Goal: Task Accomplishment & Management: Use online tool/utility

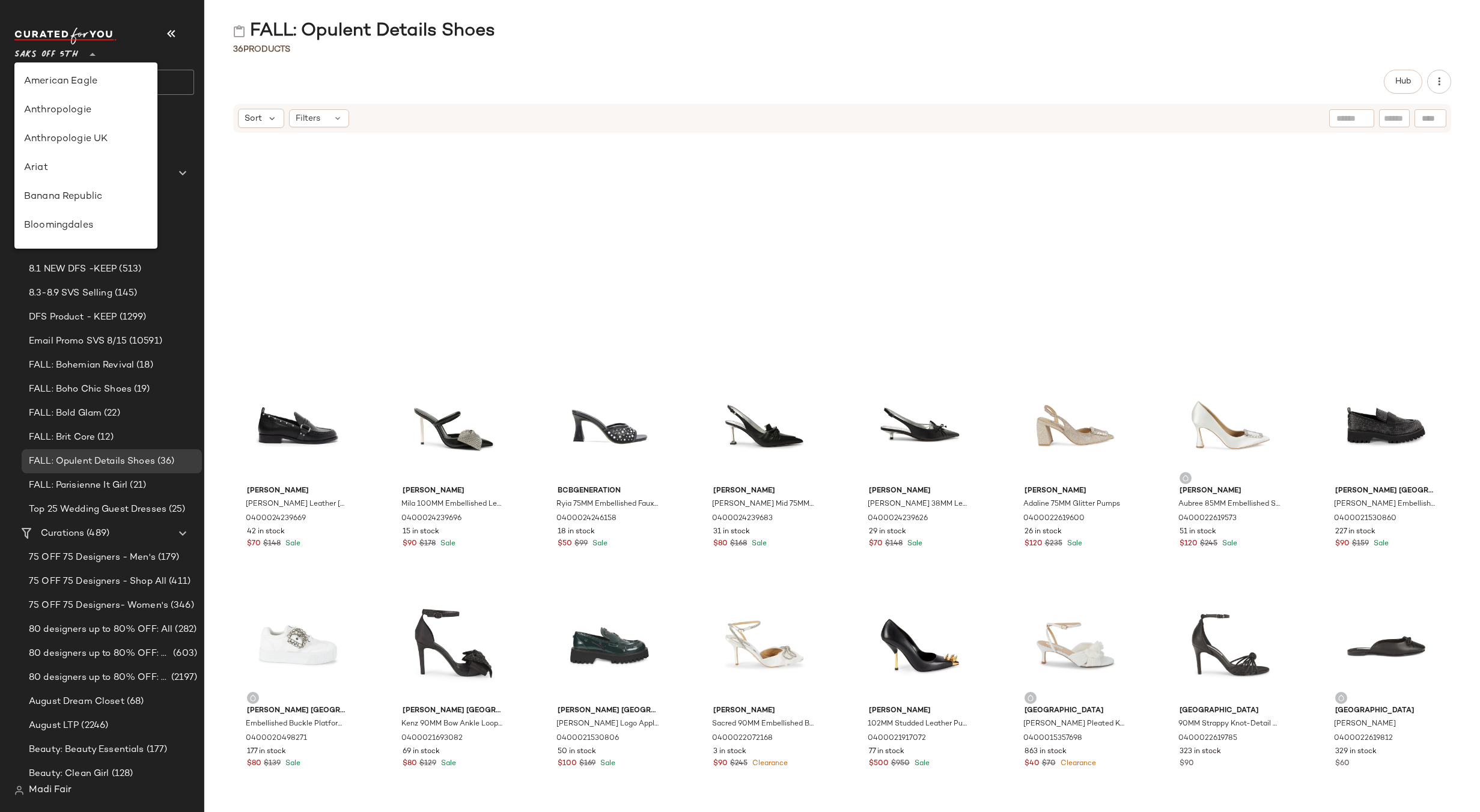
scroll to position [634, 0]
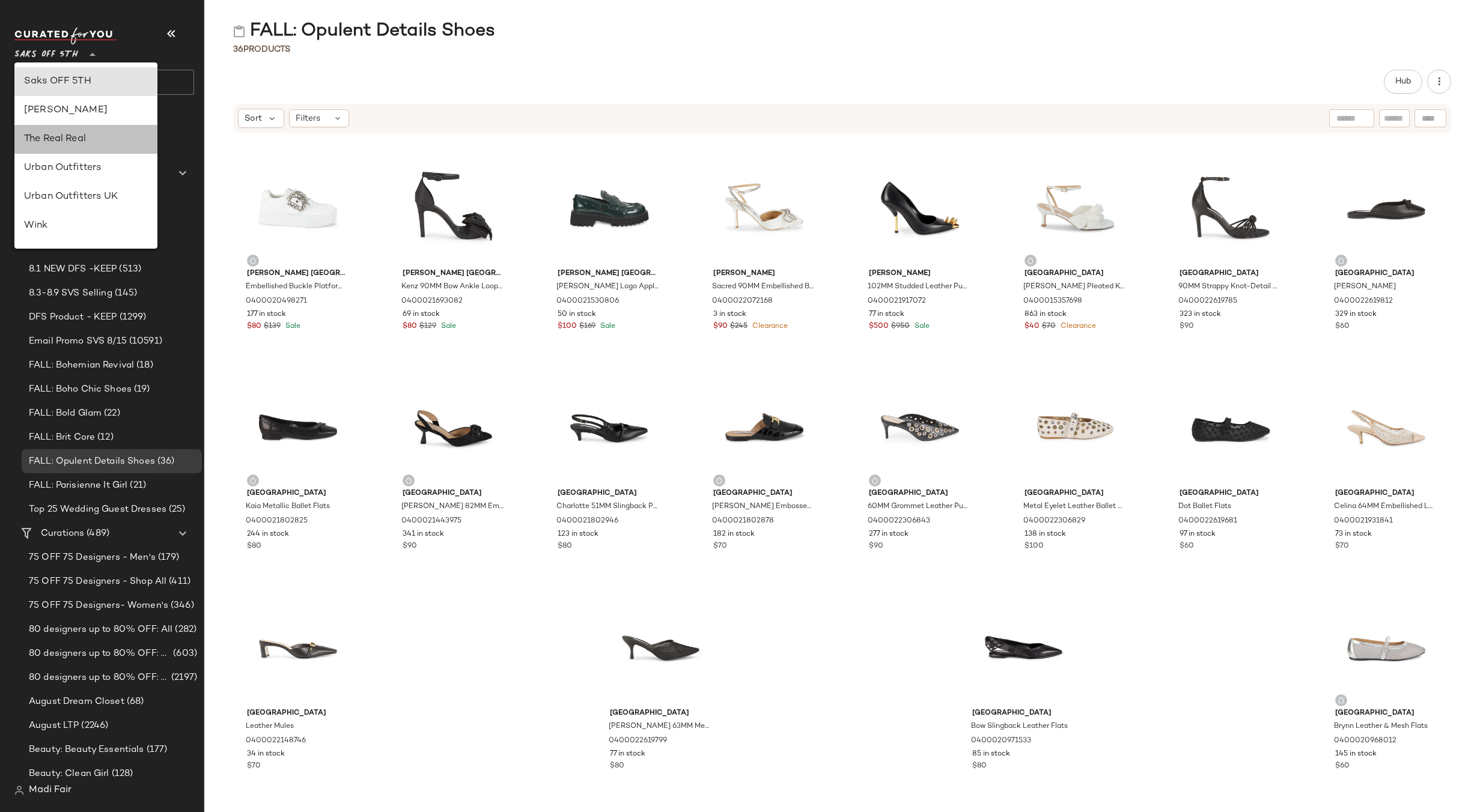
click at [80, 152] on div "The Real Real" at bounding box center [85, 139] width 143 height 29
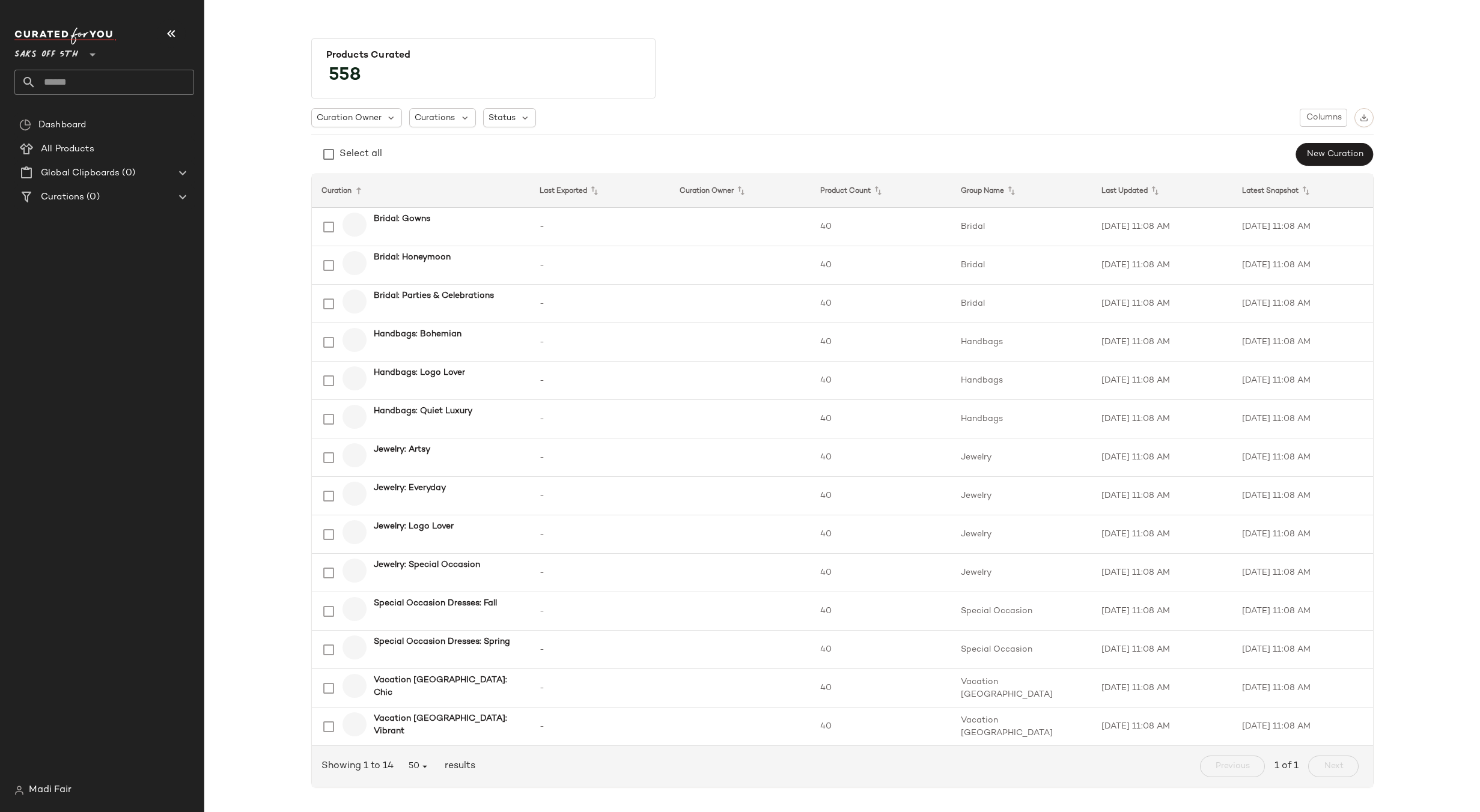
click at [83, 56] on div "Saks OFF 5TH **" at bounding box center [57, 48] width 85 height 30
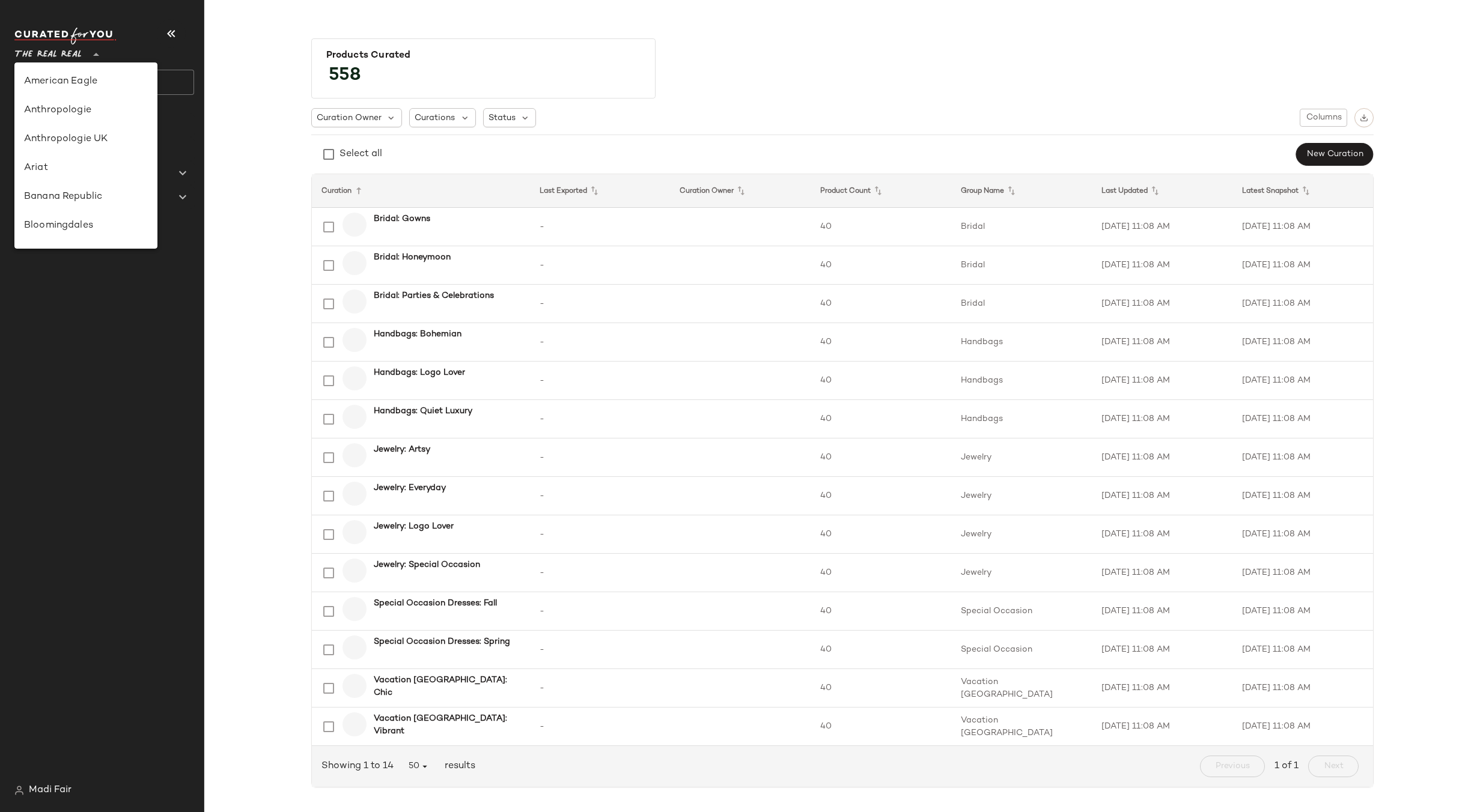
scroll to position [634, 0]
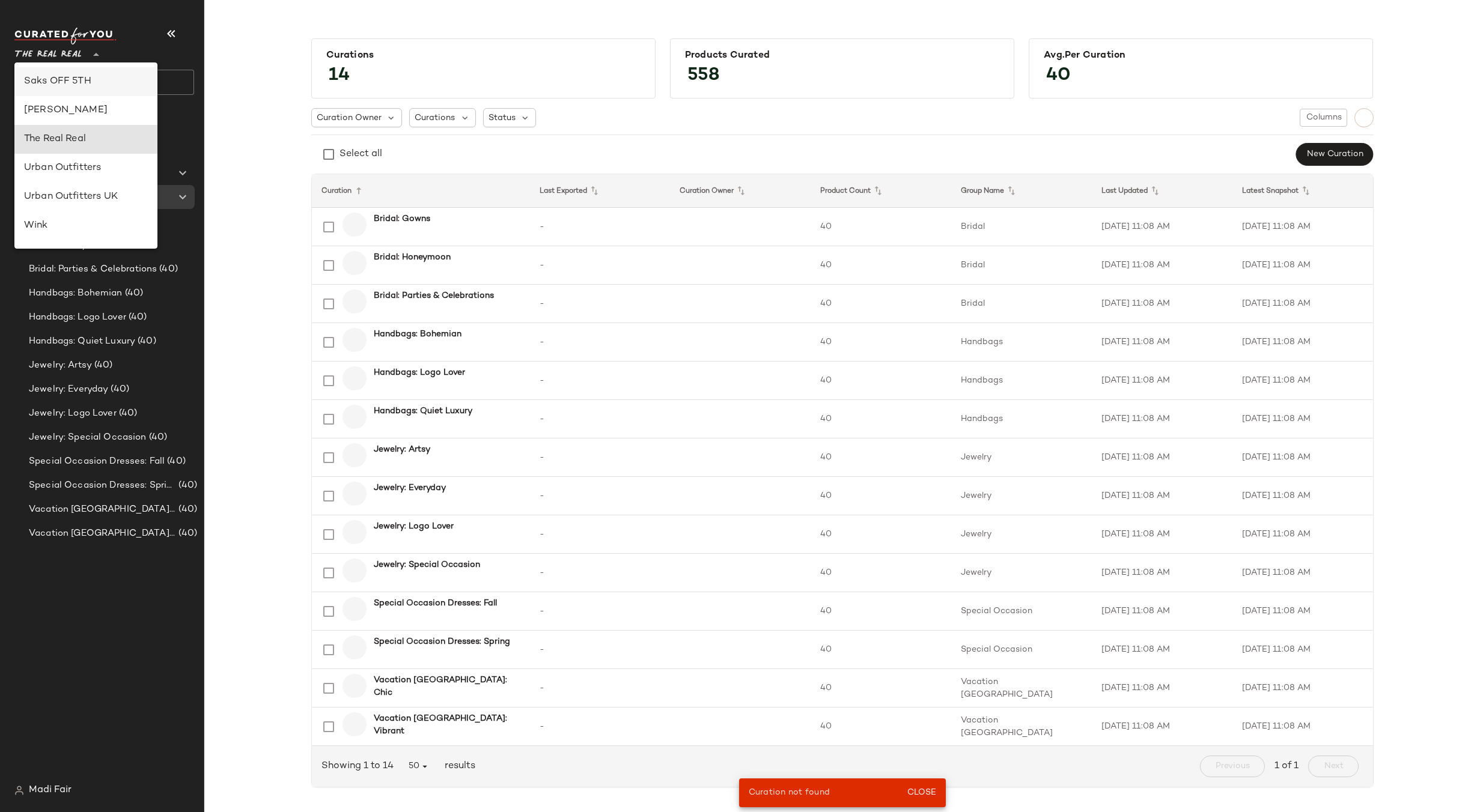
click at [87, 82] on div "Saks OFF 5TH" at bounding box center [86, 82] width 124 height 14
type input "**"
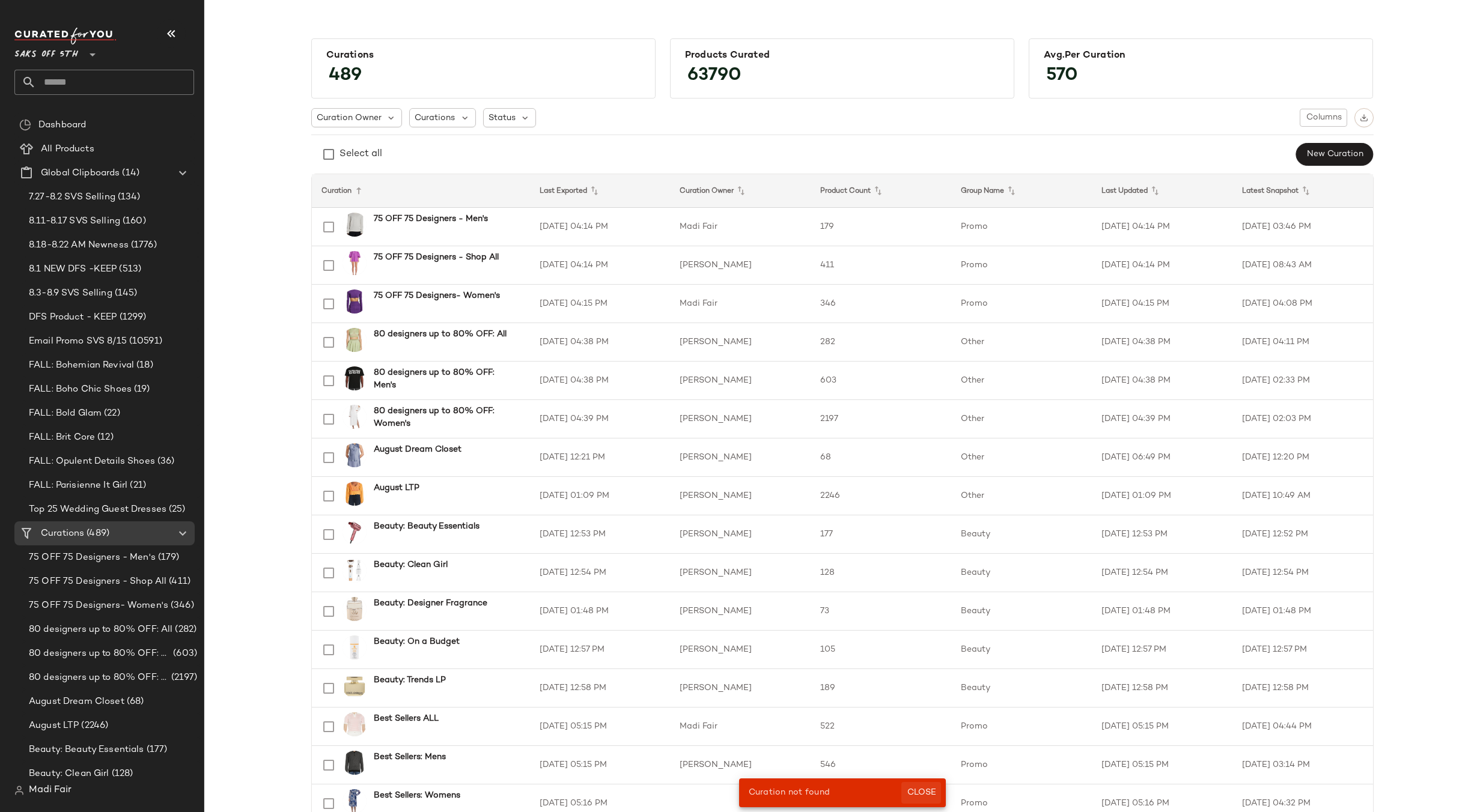
click at [919, 794] on span "Close" at bounding box center [920, 793] width 29 height 10
click at [115, 85] on input "text" at bounding box center [115, 82] width 158 height 25
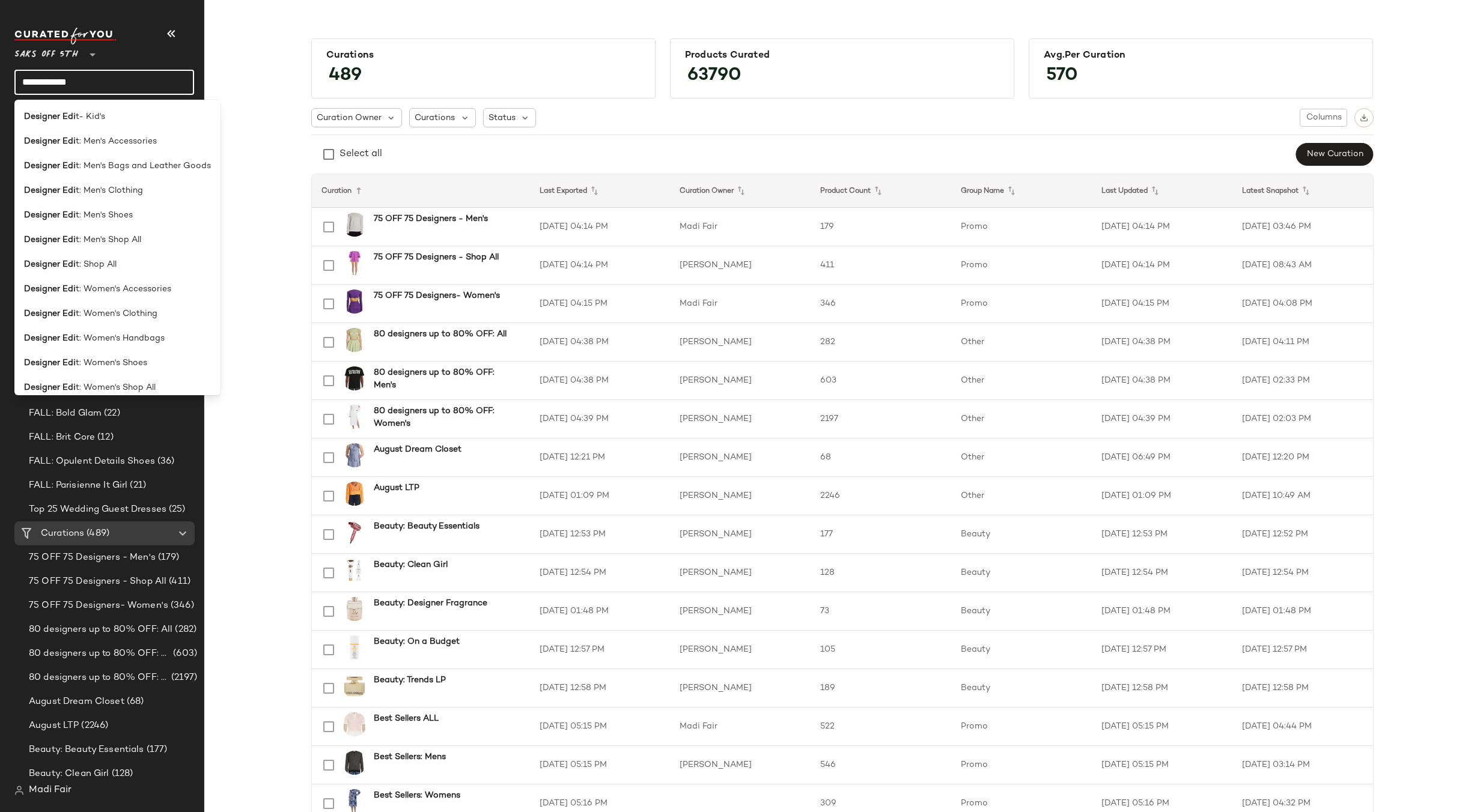
type input "**********"
click at [132, 178] on div "Designer Edi t: Men's Accessories" at bounding box center [117, 191] width 206 height 25
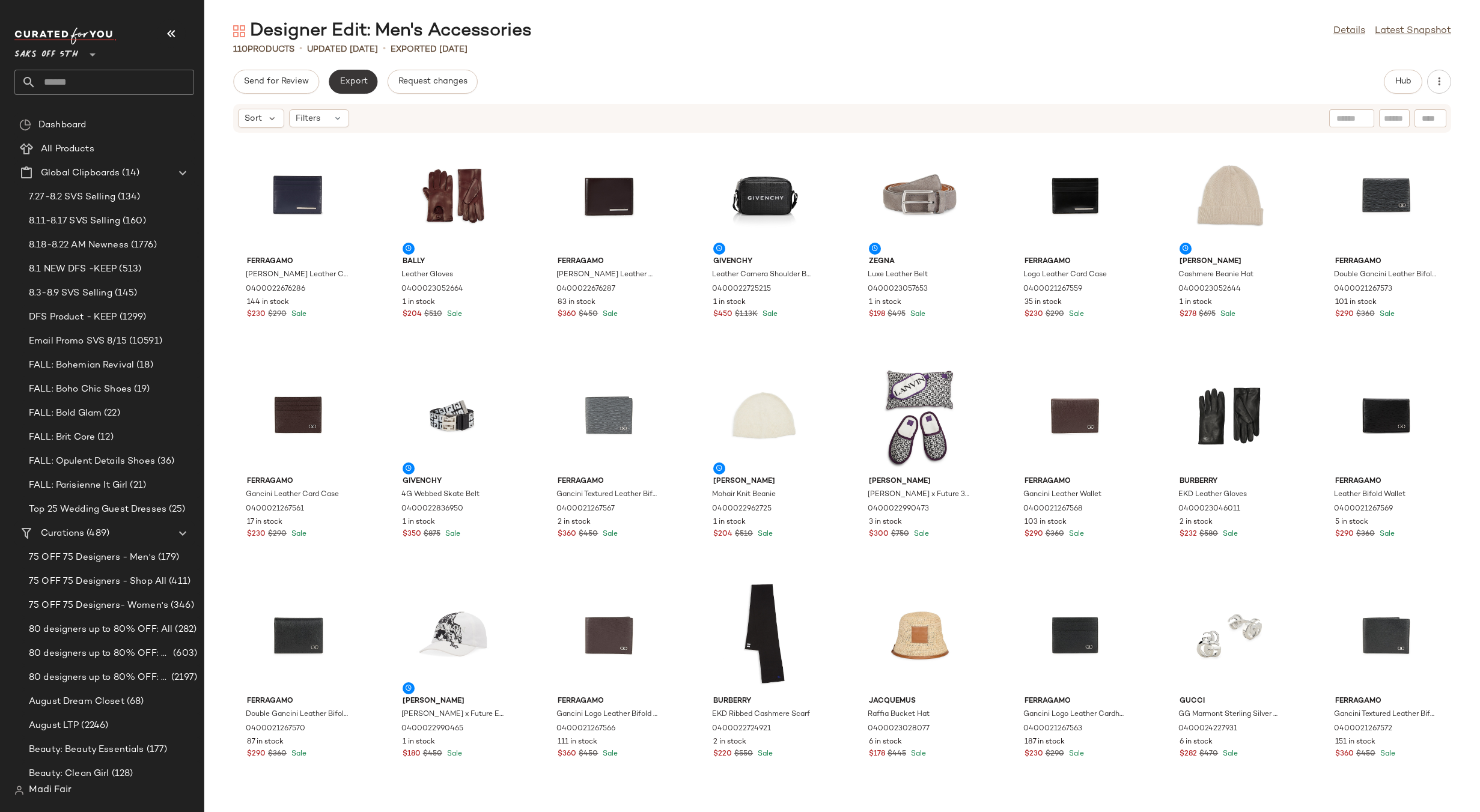
click at [353, 81] on span "Export" at bounding box center [353, 82] width 28 height 10
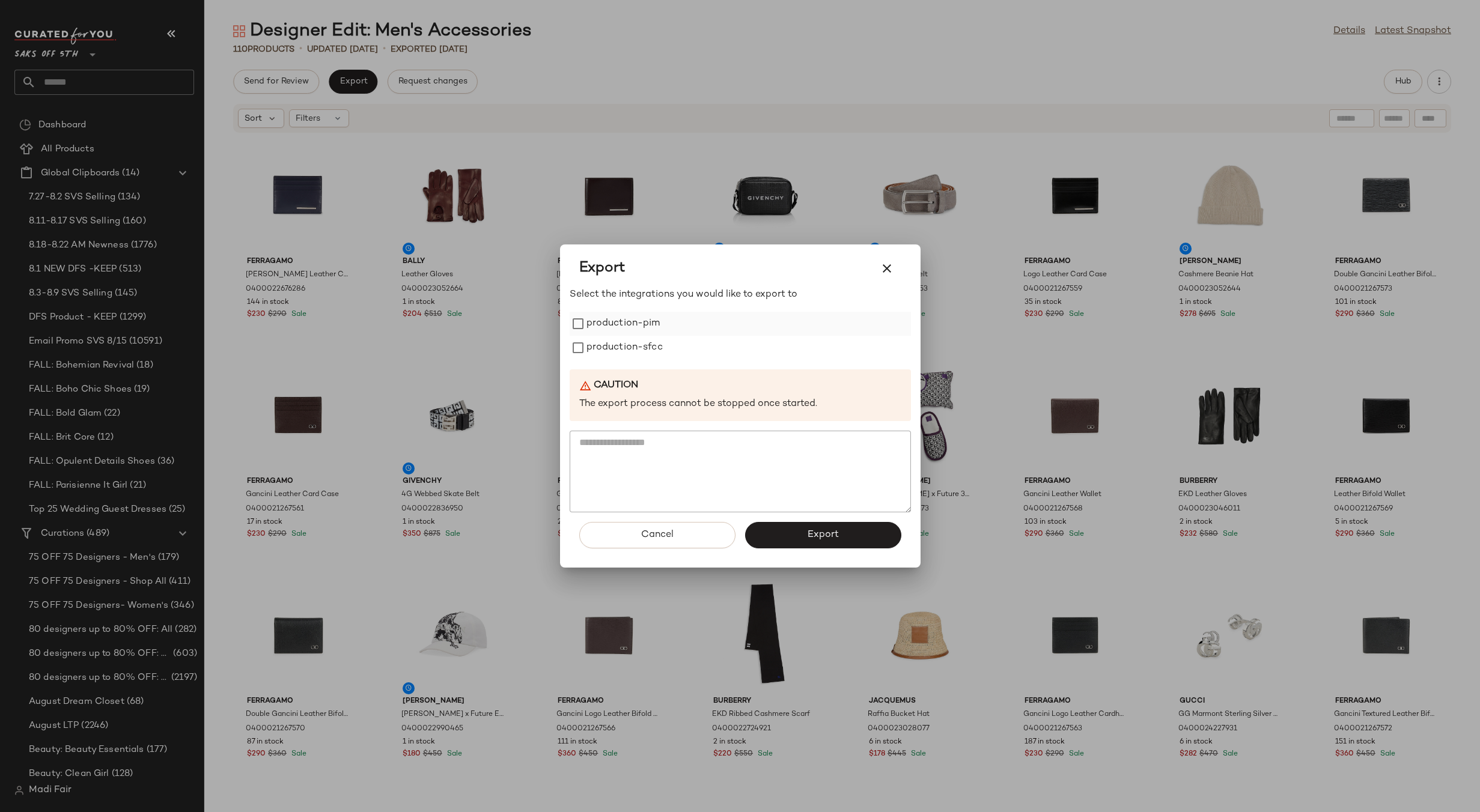
click at [608, 330] on label "production-pim" at bounding box center [623, 324] width 74 height 24
click at [612, 349] on label "production-sfcc" at bounding box center [624, 348] width 76 height 24
click at [799, 541] on button "Export" at bounding box center [823, 535] width 156 height 26
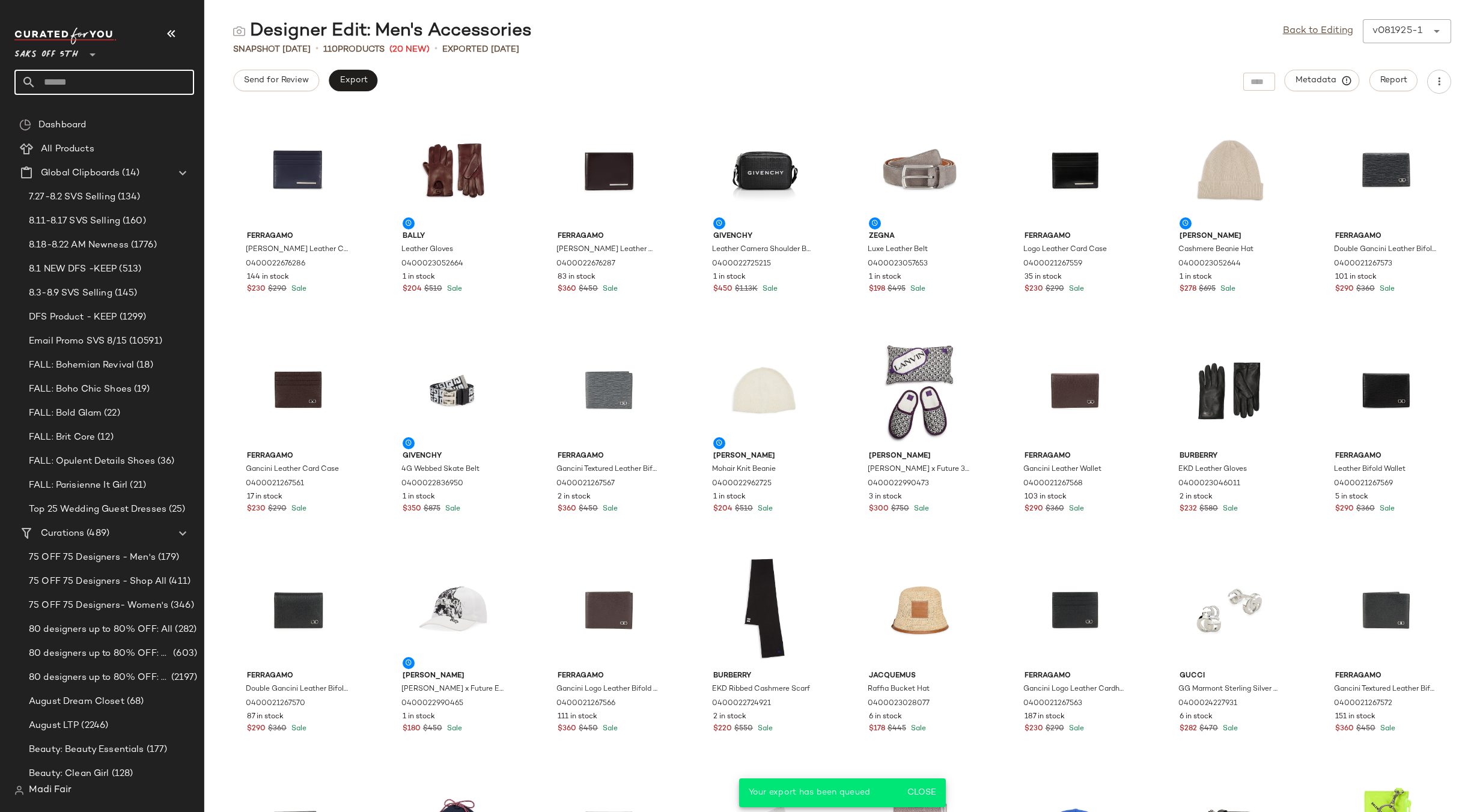
click at [82, 76] on input "text" at bounding box center [115, 82] width 158 height 25
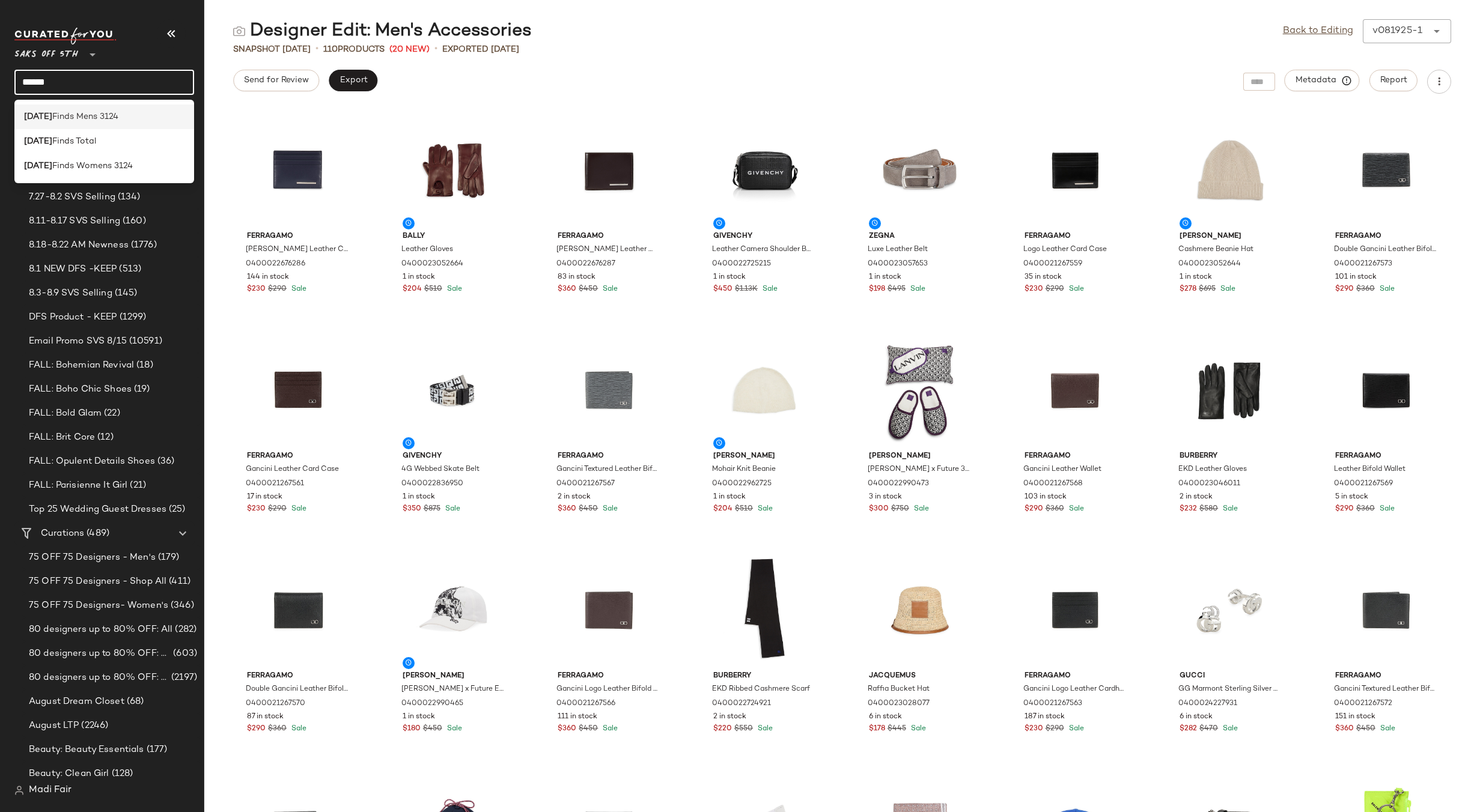
type input "******"
click at [97, 114] on span "Finds Mens 3124" at bounding box center [85, 117] width 66 height 13
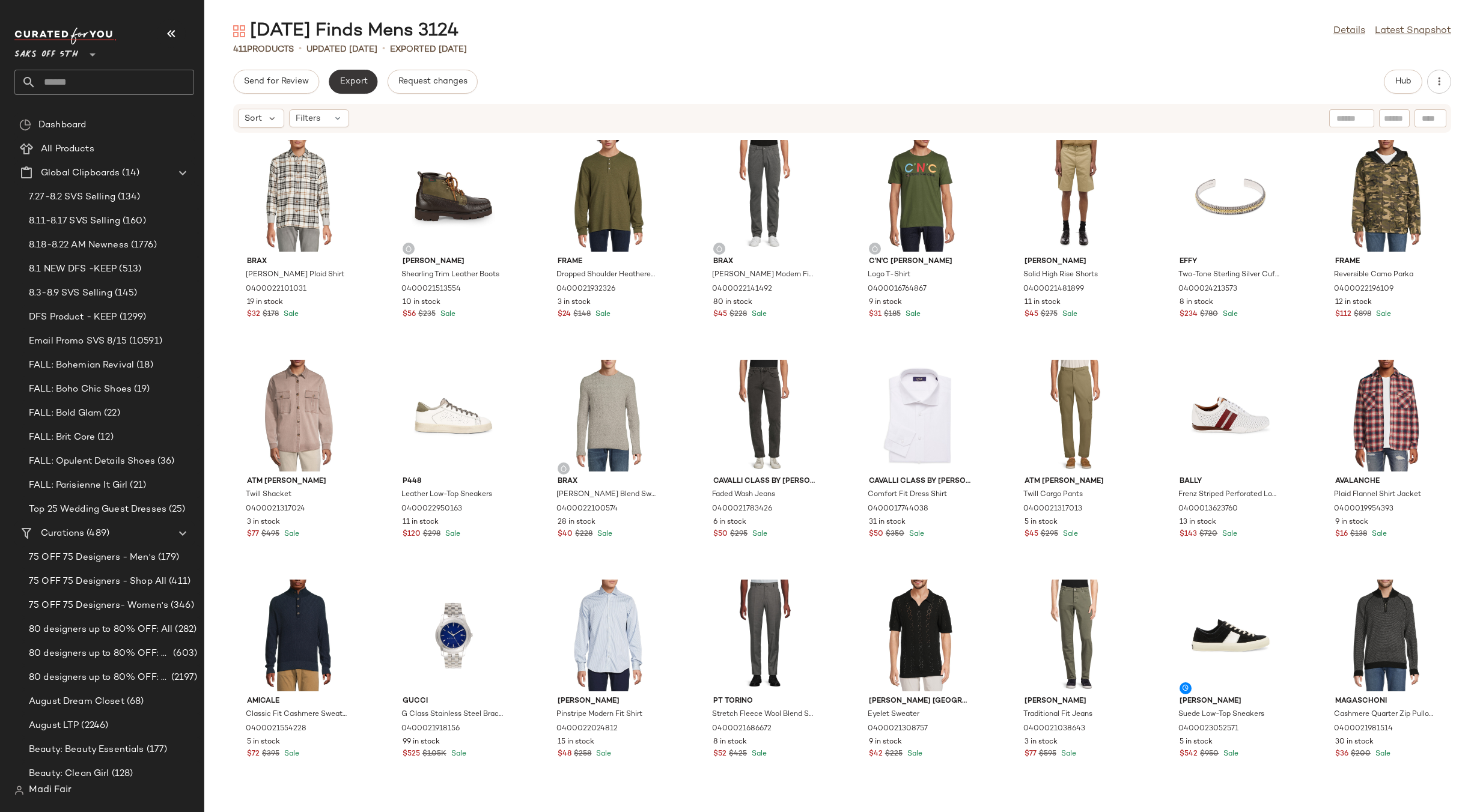
click at [354, 75] on button "Export" at bounding box center [353, 82] width 48 height 24
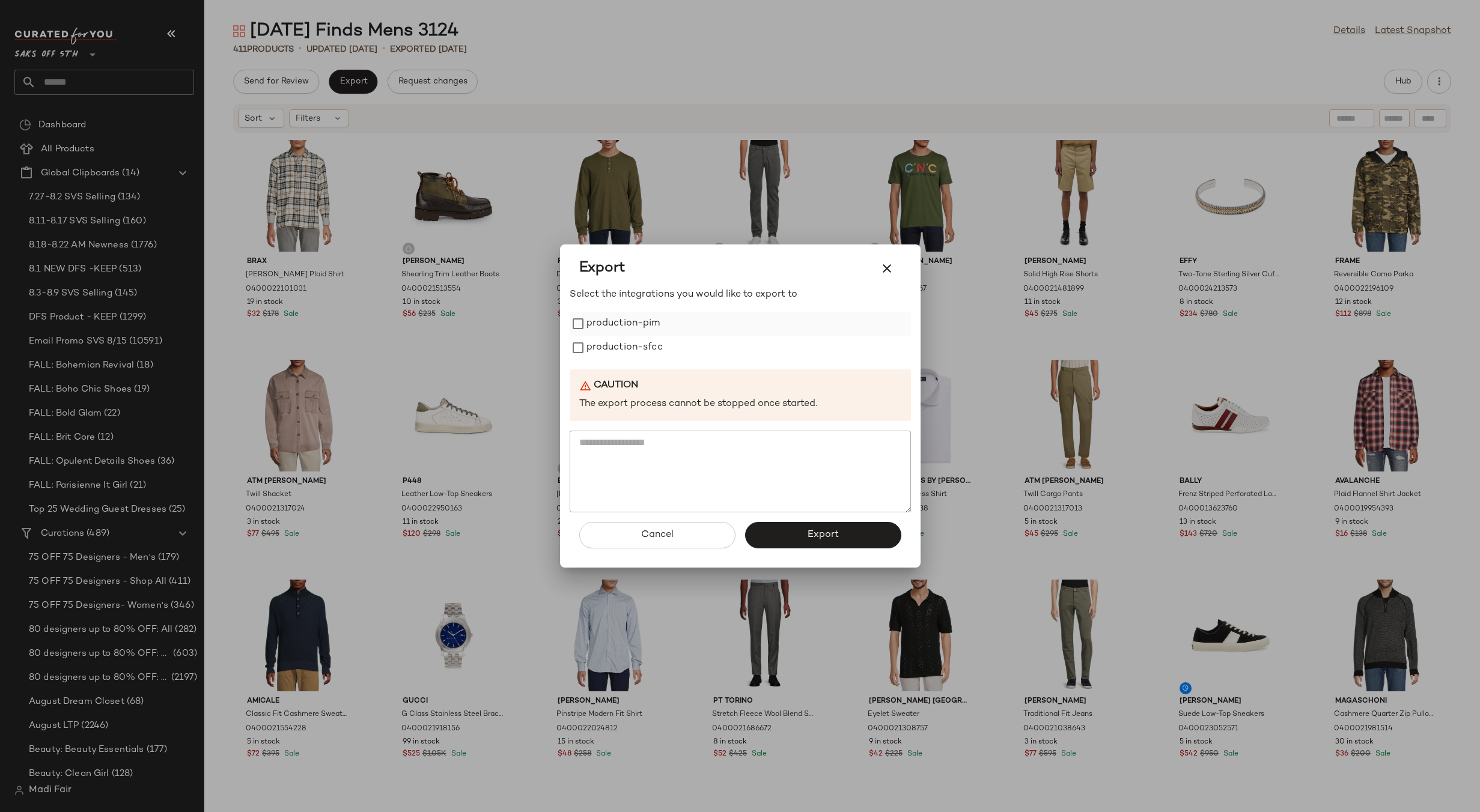
click at [632, 321] on label "production-pim" at bounding box center [623, 324] width 74 height 24
click at [632, 352] on label "production-sfcc" at bounding box center [624, 348] width 76 height 24
click at [811, 538] on span "Export" at bounding box center [822, 535] width 32 height 11
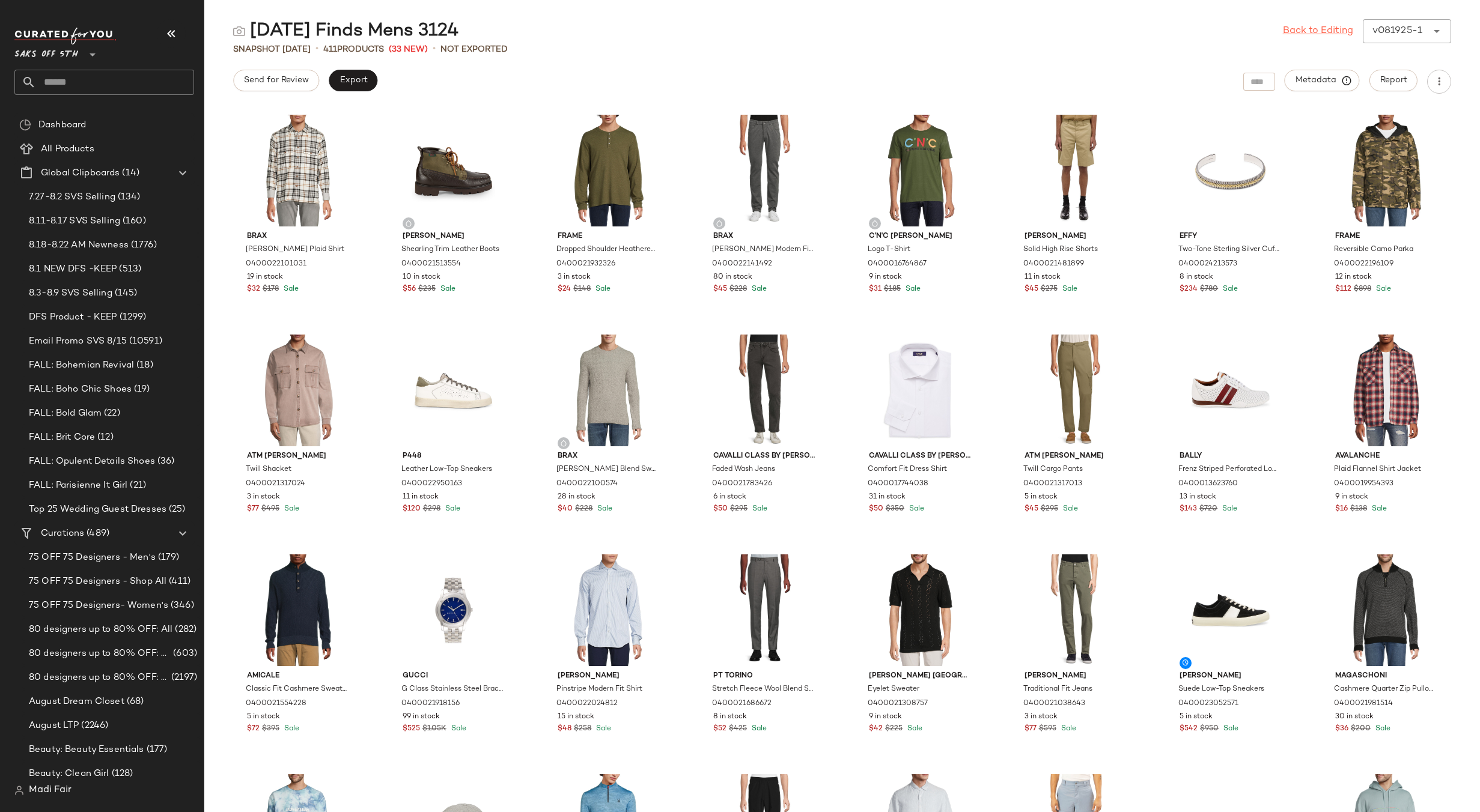
click at [1295, 32] on link "Back to Editing" at bounding box center [1317, 31] width 70 height 14
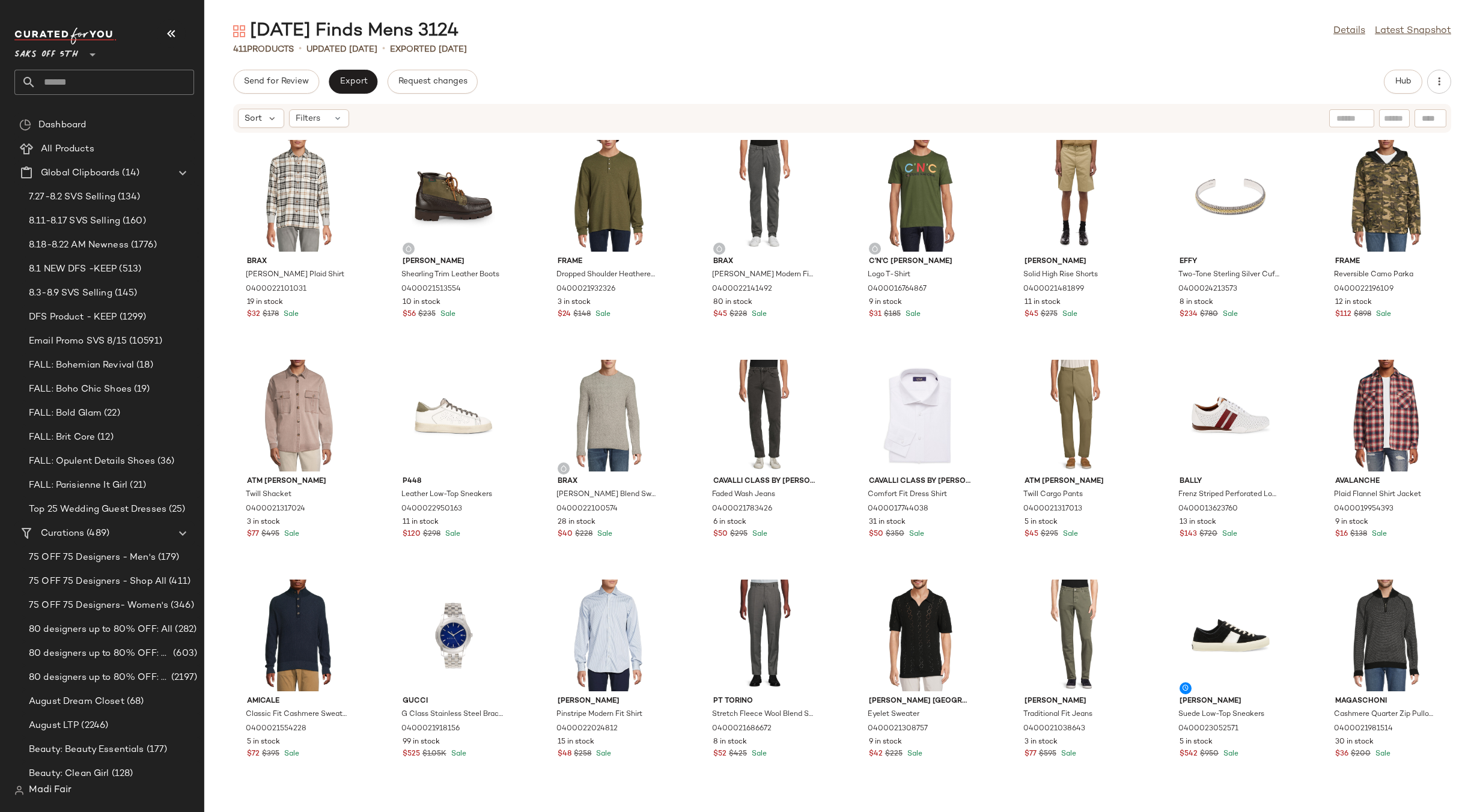
click at [72, 79] on input "text" at bounding box center [115, 82] width 158 height 25
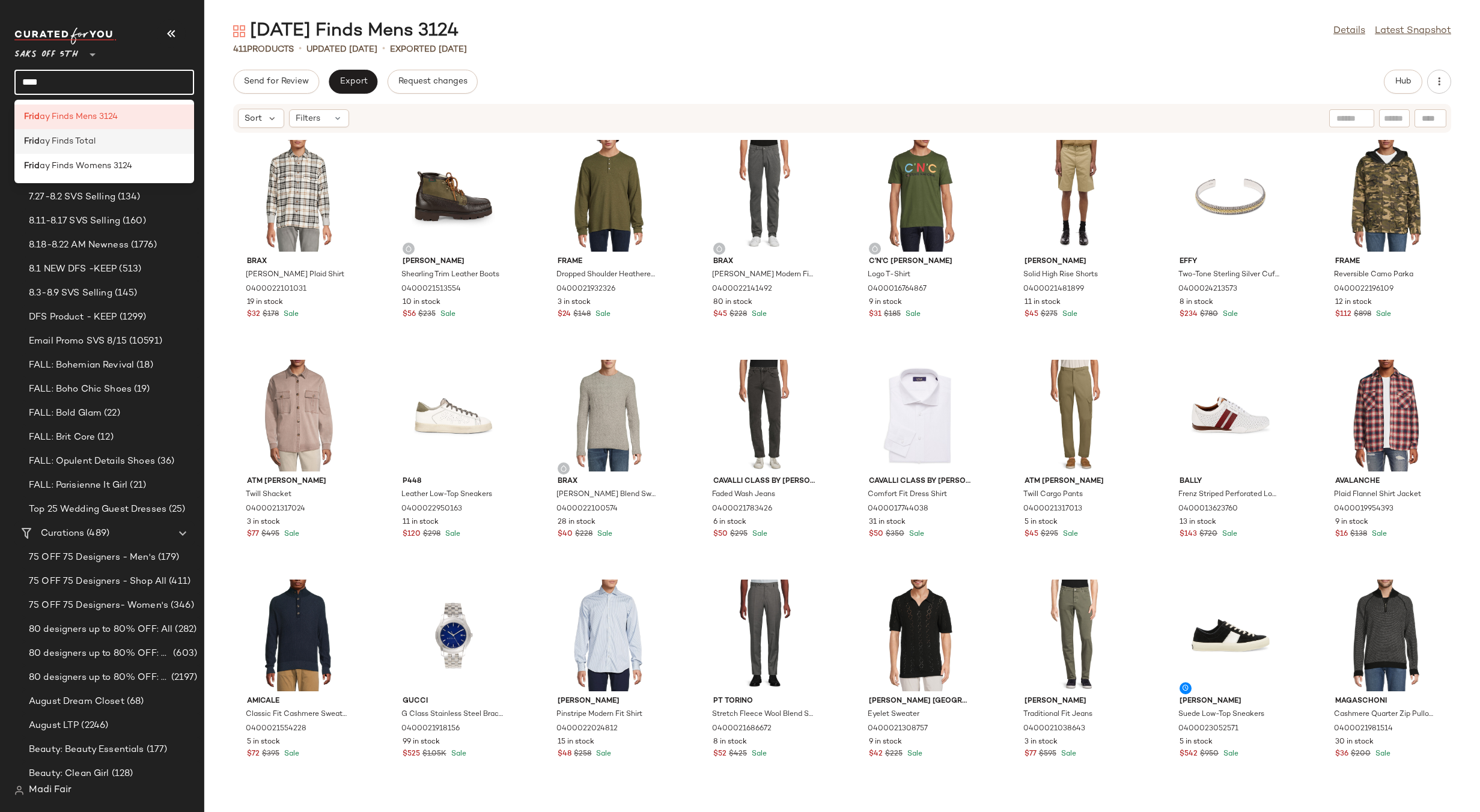
type input "****"
click at [87, 137] on span "ay Finds Total" at bounding box center [68, 141] width 56 height 13
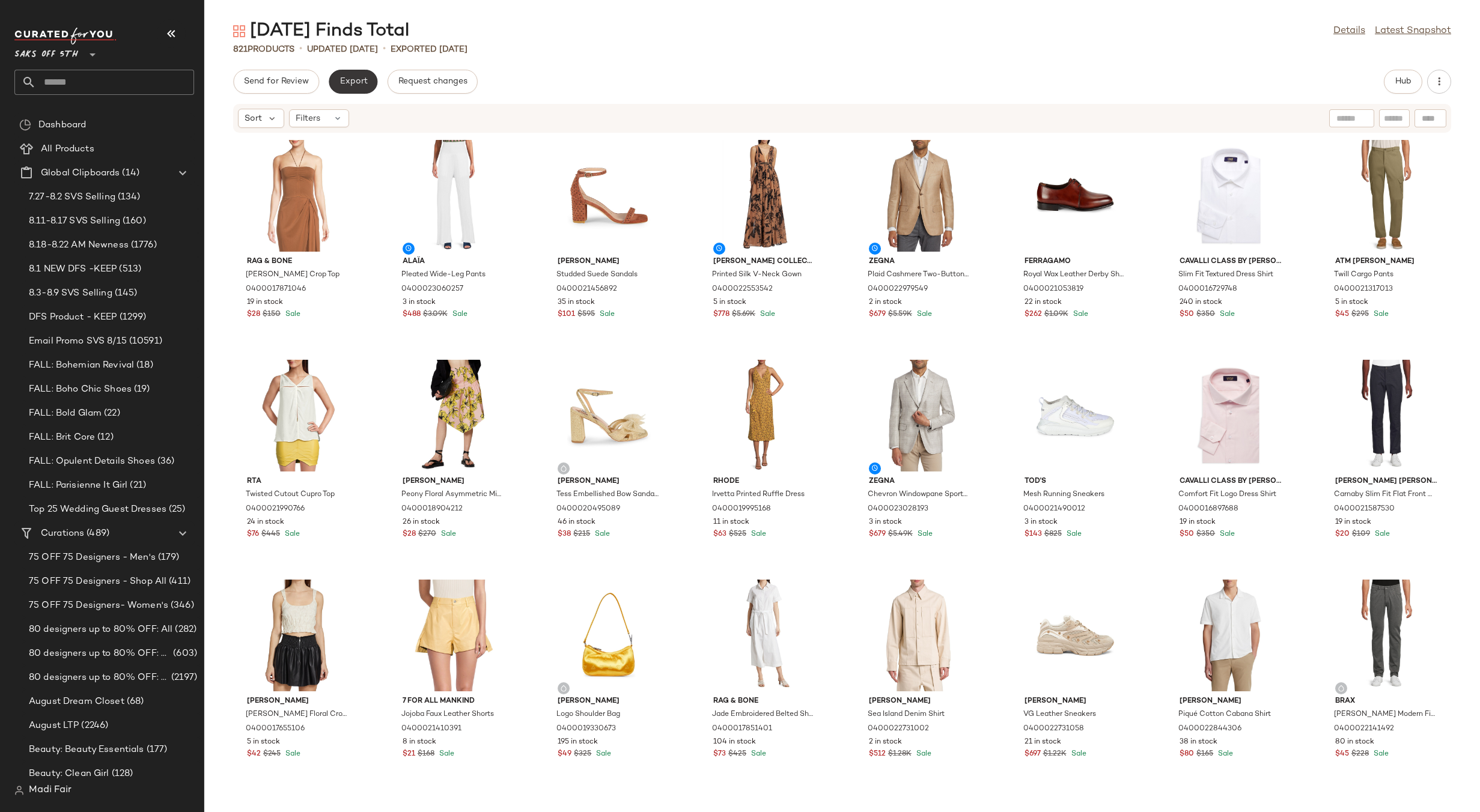
click at [342, 85] on span "Export" at bounding box center [353, 82] width 28 height 10
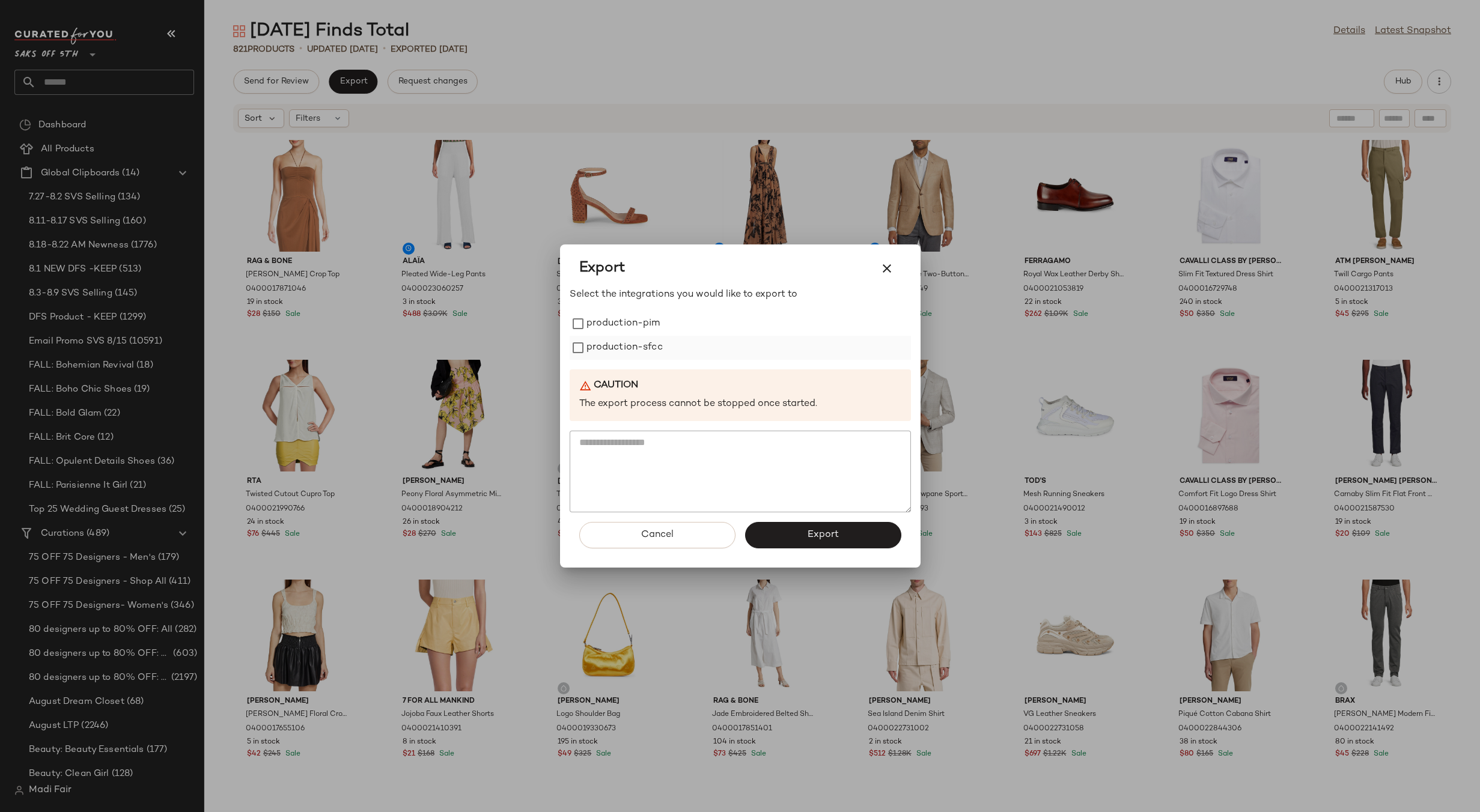
drag, startPoint x: 605, startPoint y: 317, endPoint x: 611, endPoint y: 346, distance: 29.6
click at [605, 319] on label "production-pim" at bounding box center [623, 324] width 74 height 24
click at [612, 347] on label "production-sfcc" at bounding box center [624, 348] width 76 height 24
click at [763, 526] on button "Export" at bounding box center [823, 535] width 156 height 26
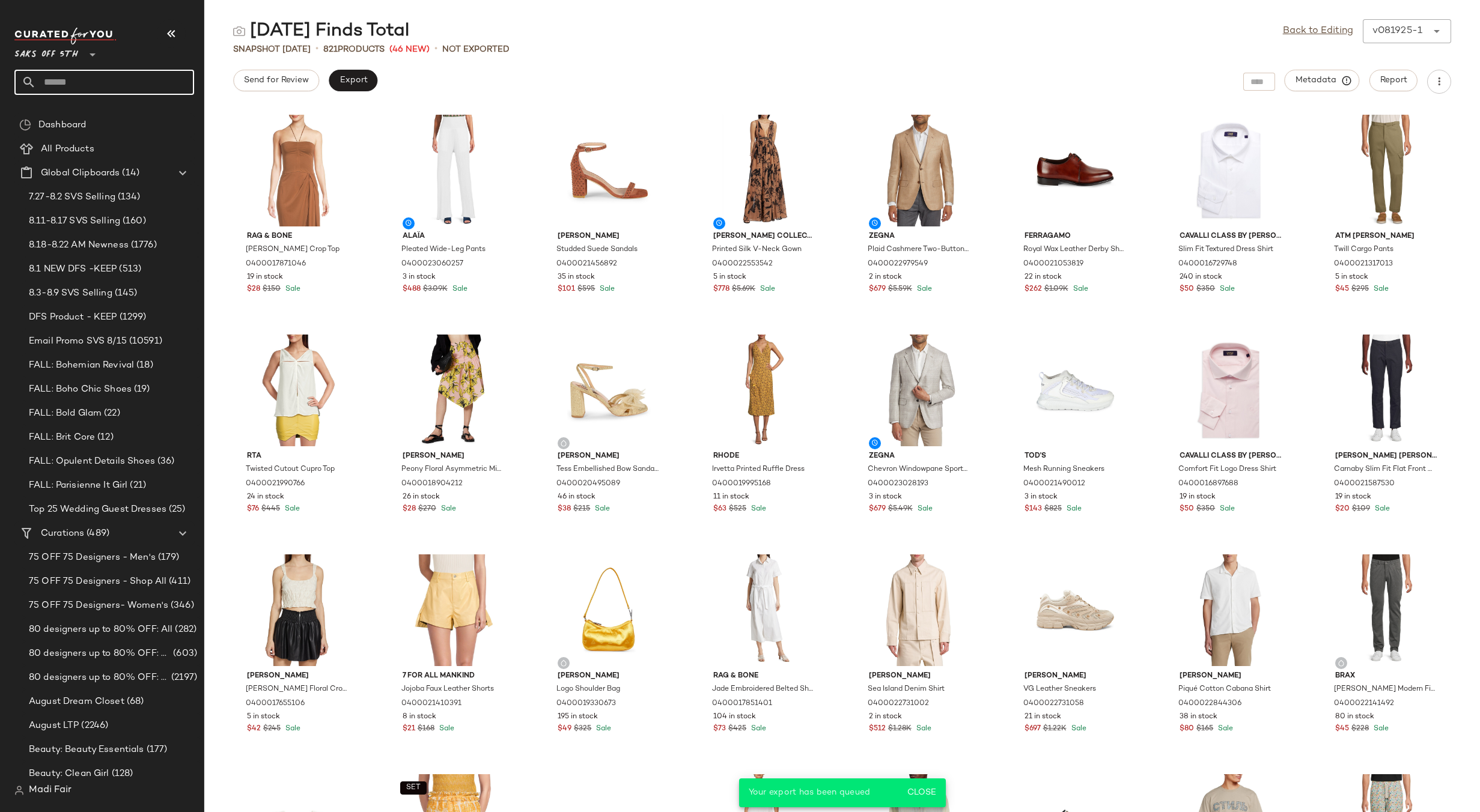
click at [85, 81] on input "text" at bounding box center [115, 82] width 158 height 25
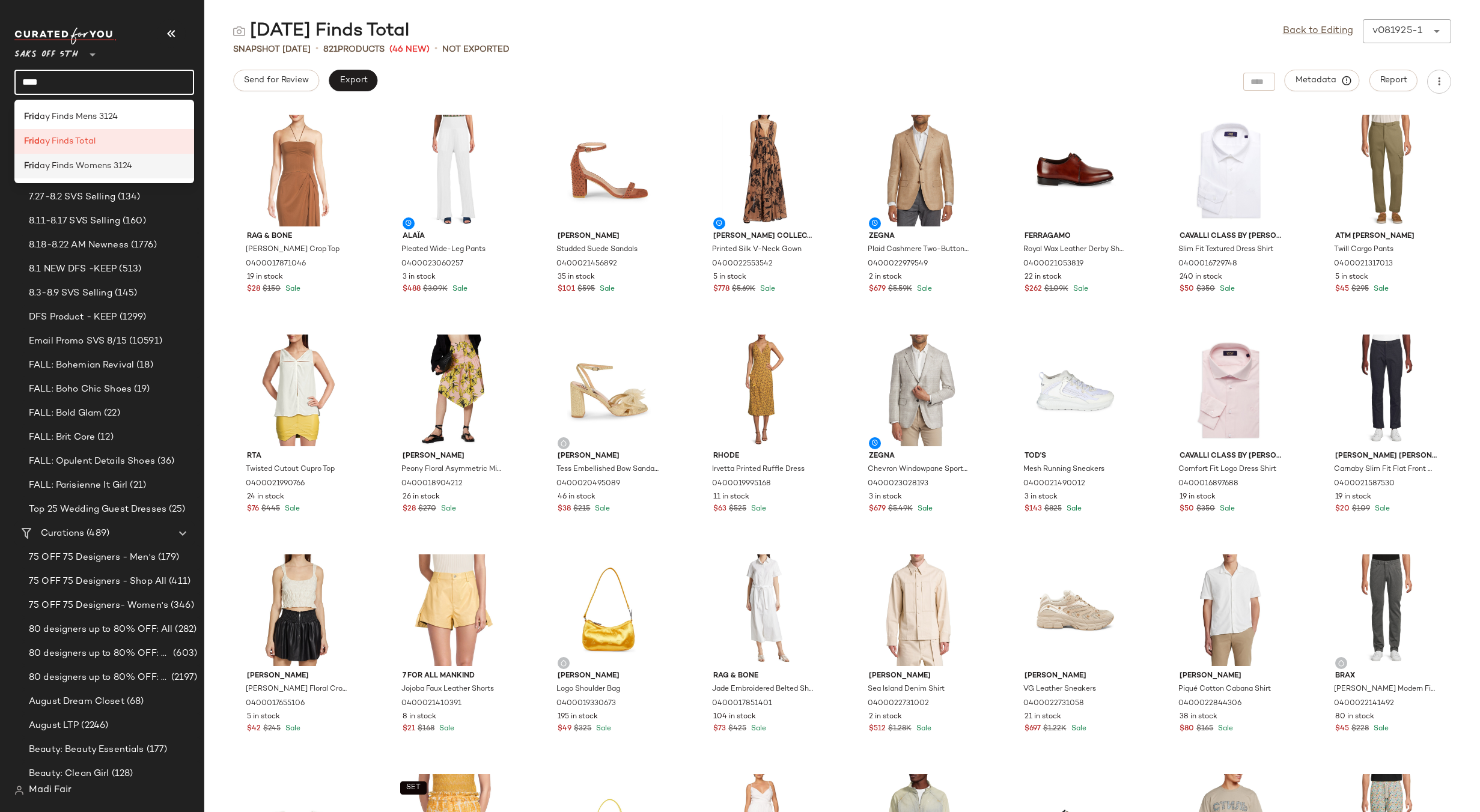
type input "****"
click at [98, 169] on span "ay Finds Womens 3124" at bounding box center [86, 166] width 92 height 13
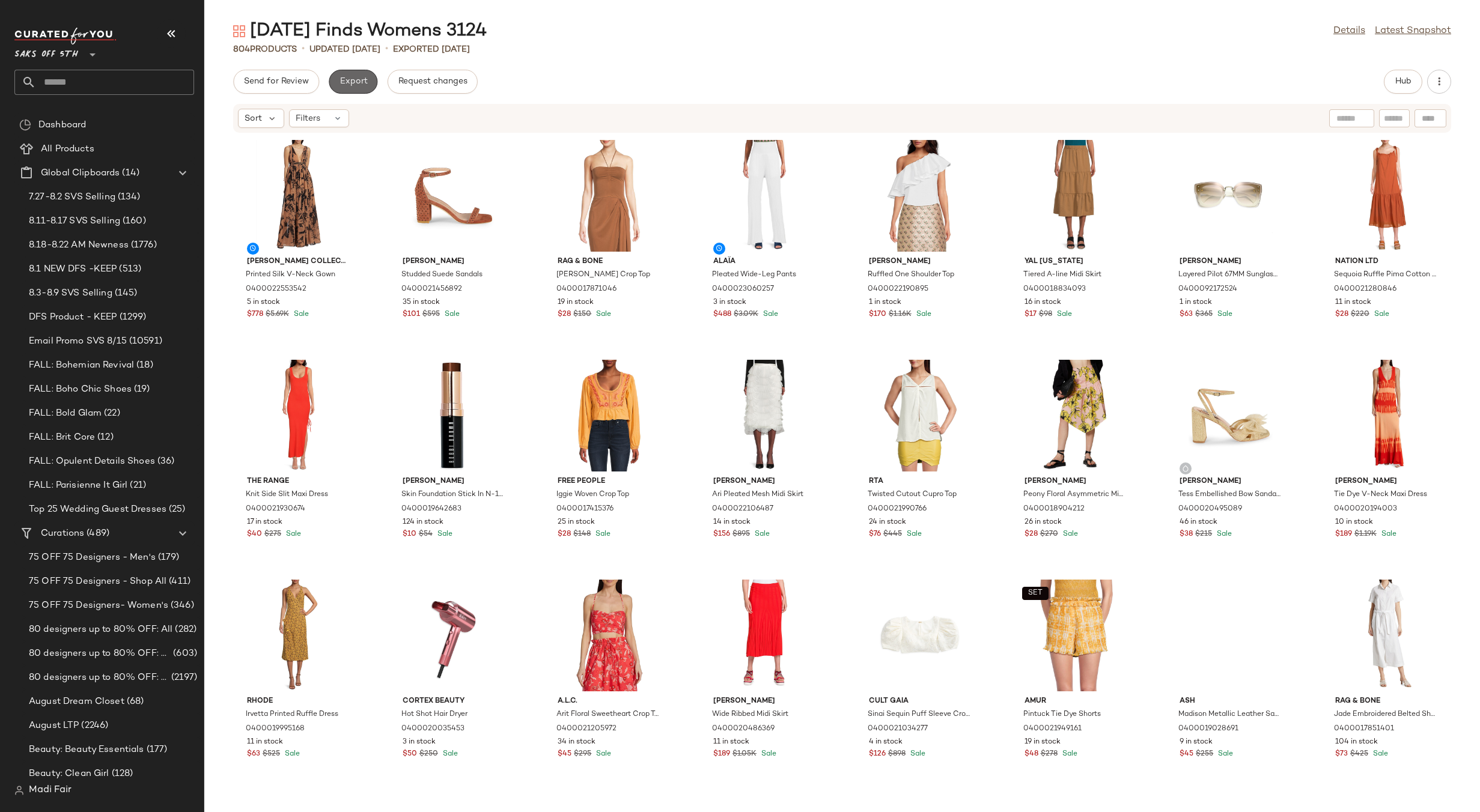
click at [356, 90] on button "Export" at bounding box center [353, 82] width 48 height 24
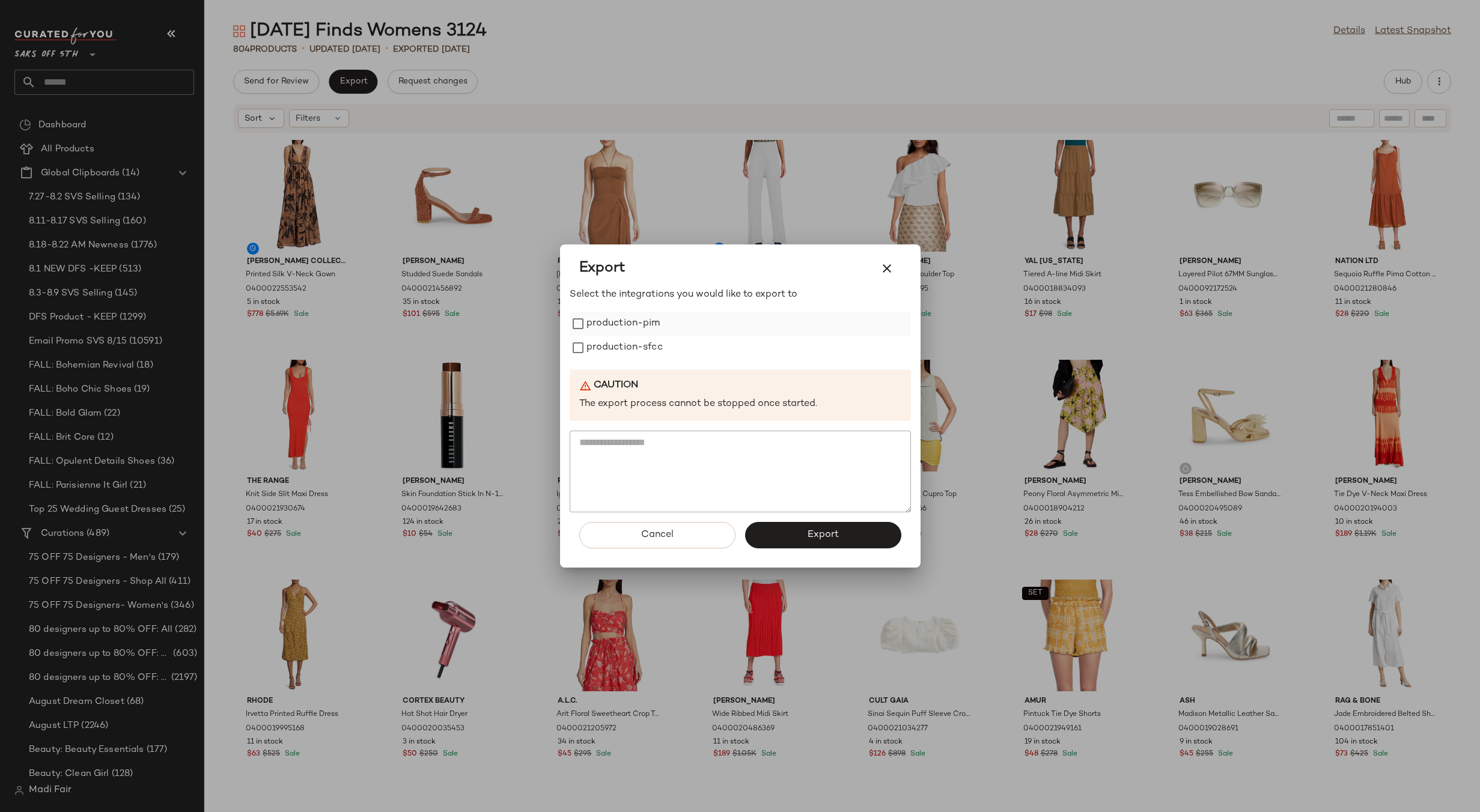
click at [616, 326] on label "production-pim" at bounding box center [623, 324] width 74 height 24
click at [614, 351] on label "production-sfcc" at bounding box center [624, 348] width 76 height 24
click at [790, 523] on button "Export" at bounding box center [823, 535] width 156 height 26
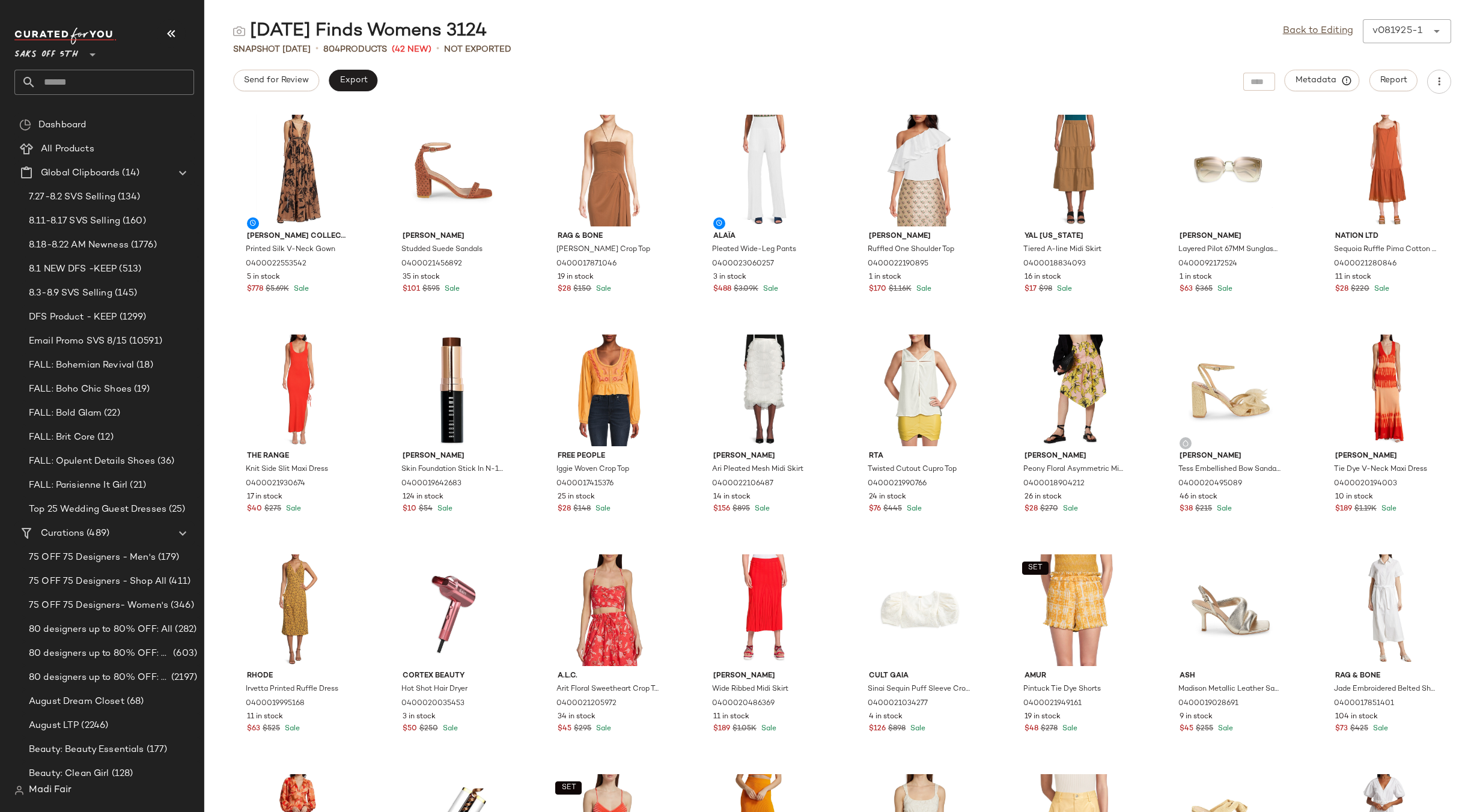
click at [93, 85] on input "text" at bounding box center [115, 82] width 158 height 25
type input "****"
click at [92, 114] on div "Men's: Golf Shop" at bounding box center [105, 117] width 161 height 13
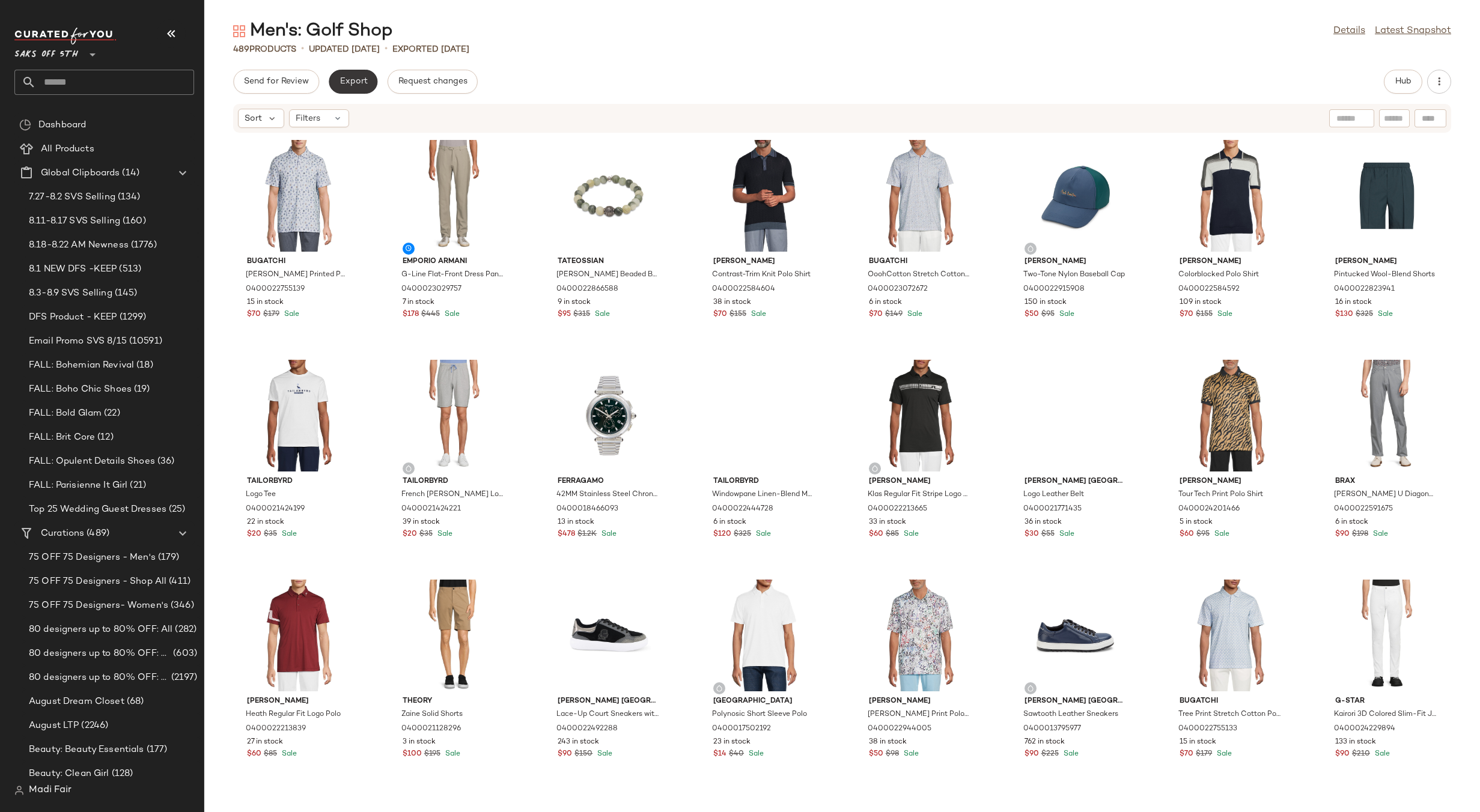
click at [356, 79] on span "Export" at bounding box center [353, 82] width 28 height 10
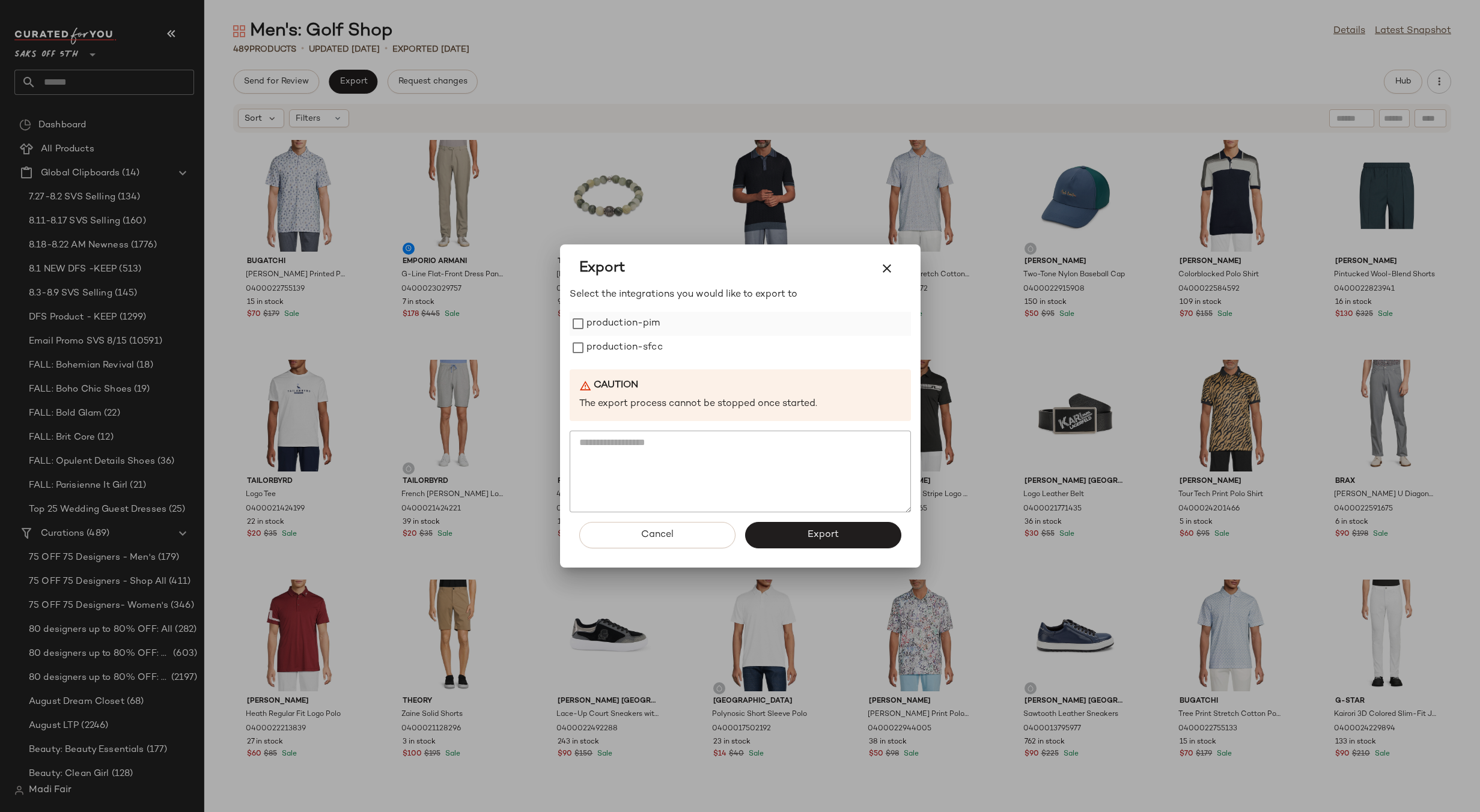
click at [620, 320] on label "production-pim" at bounding box center [623, 324] width 74 height 24
click at [622, 344] on label "production-sfcc" at bounding box center [624, 348] width 76 height 24
click at [789, 526] on button "Export" at bounding box center [823, 535] width 156 height 26
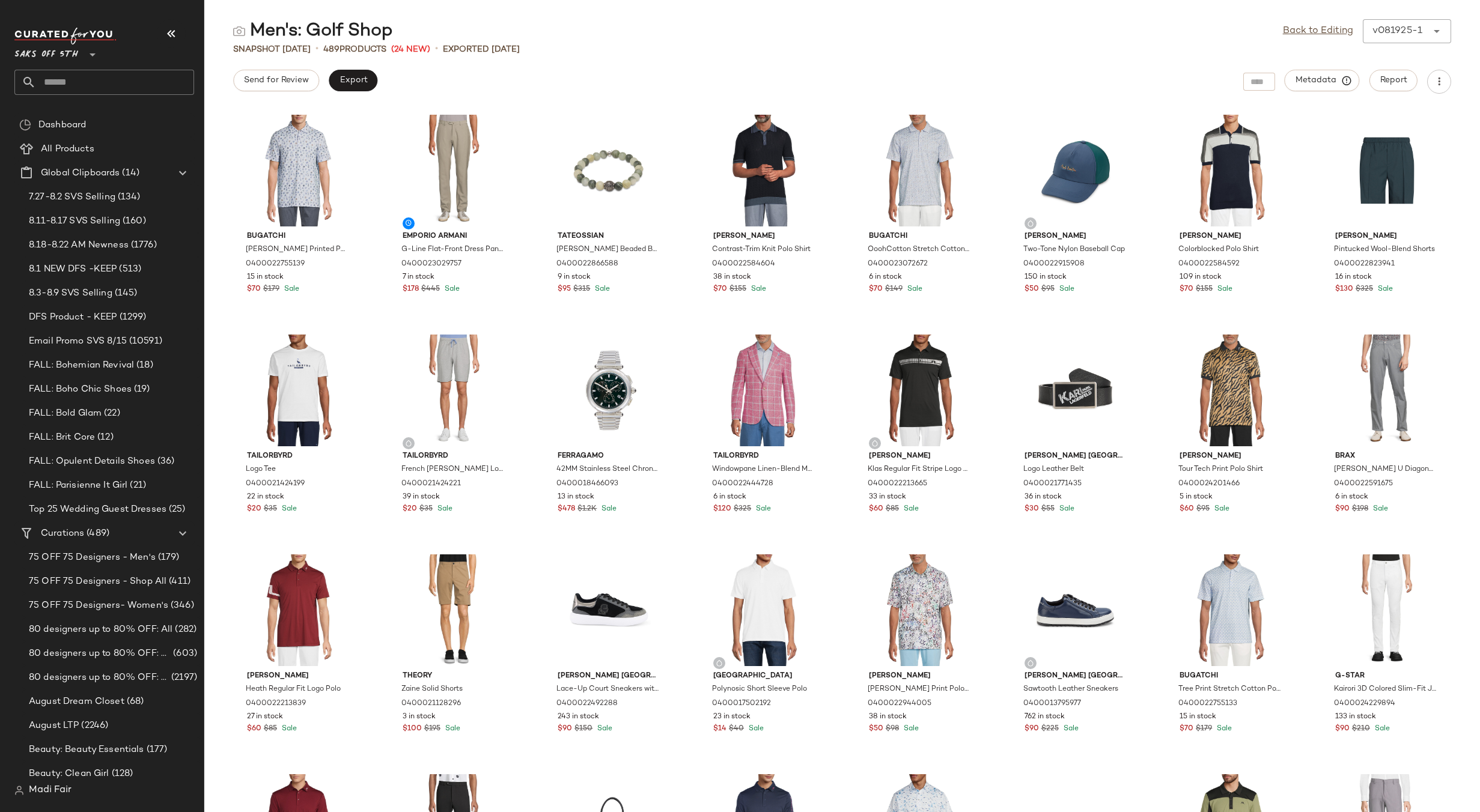
click at [91, 80] on input "text" at bounding box center [115, 82] width 158 height 25
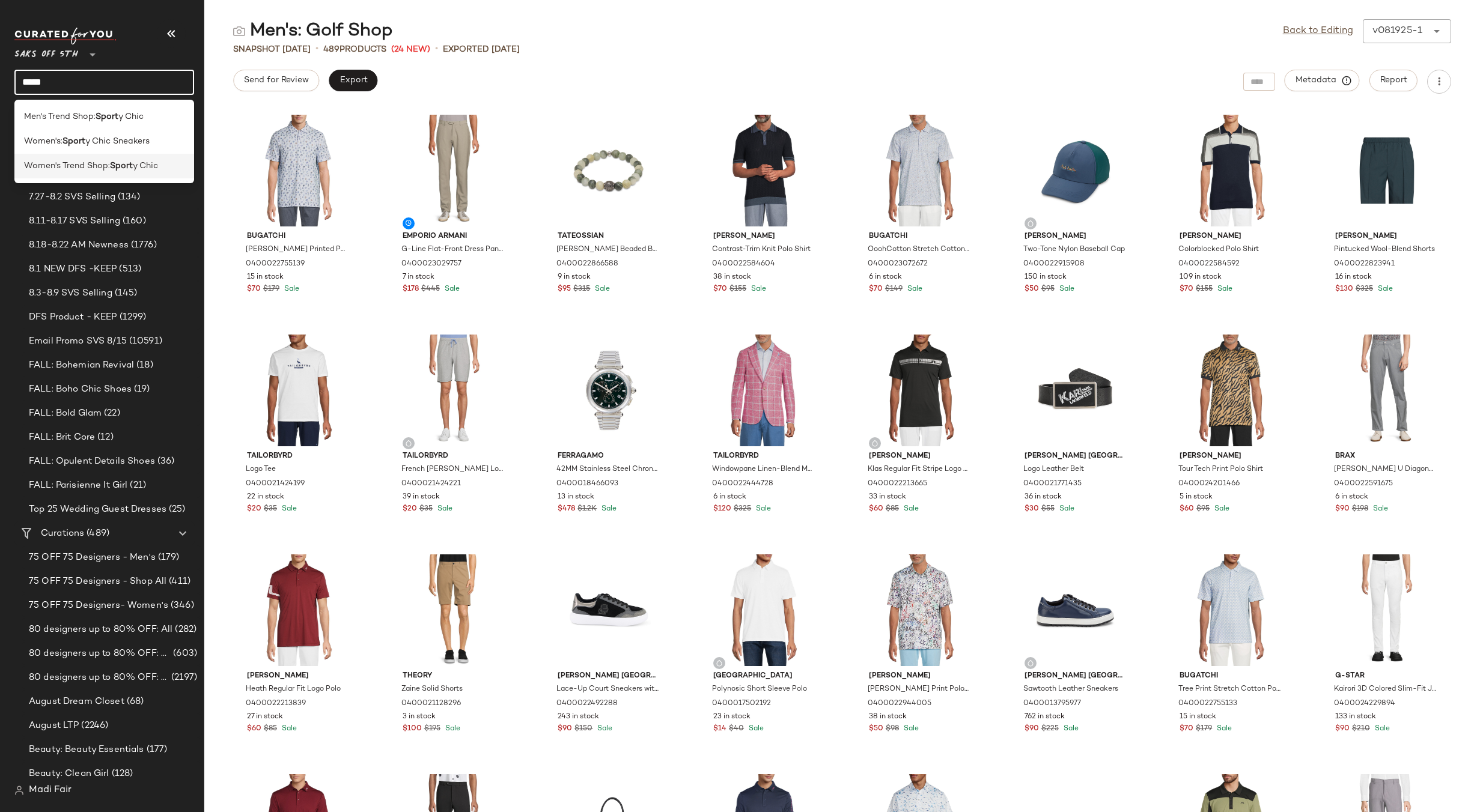
type input "*****"
click at [83, 168] on span "Women's Trend Shop:" at bounding box center [67, 166] width 86 height 13
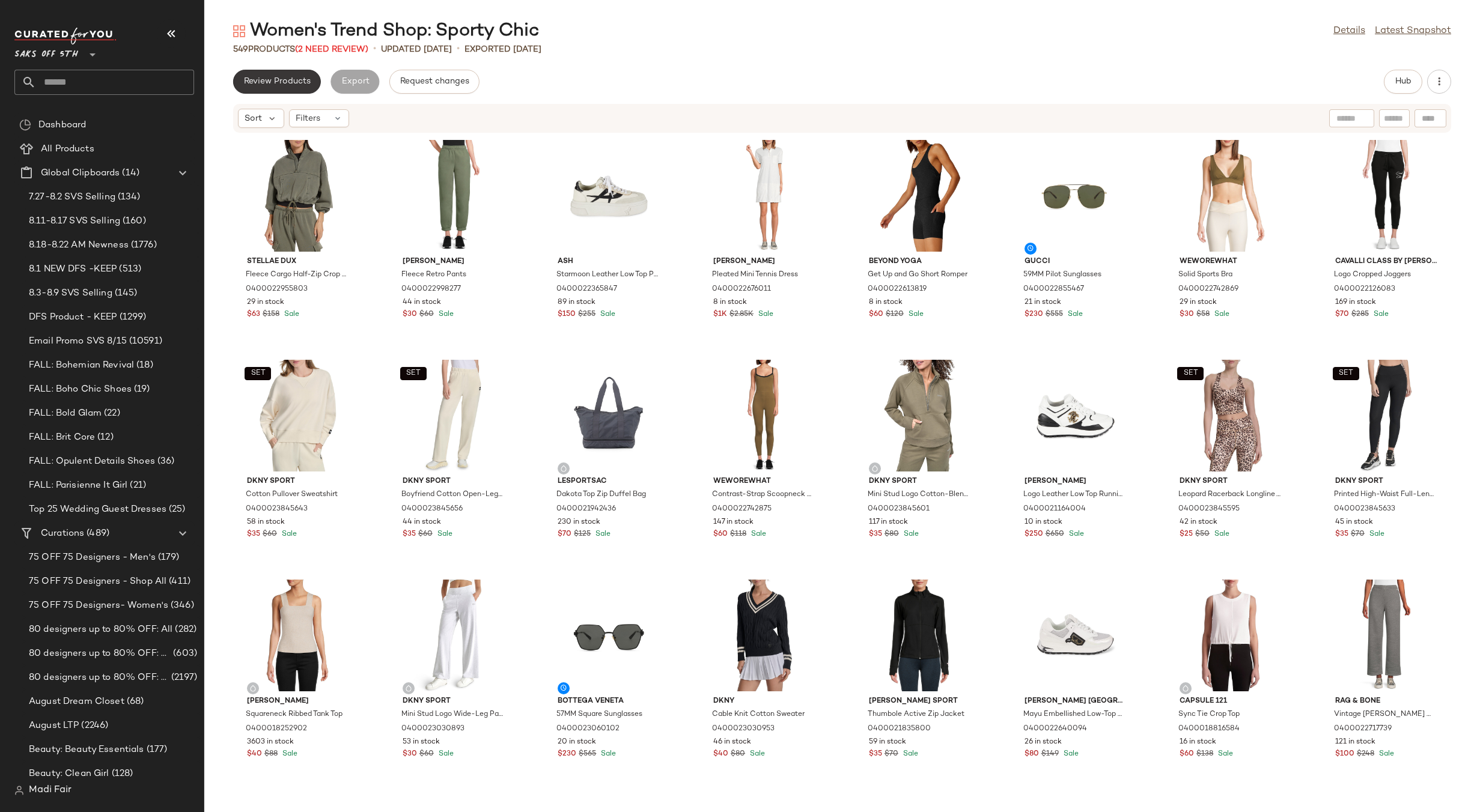
click at [286, 78] on span "Review Products" at bounding box center [277, 82] width 68 height 10
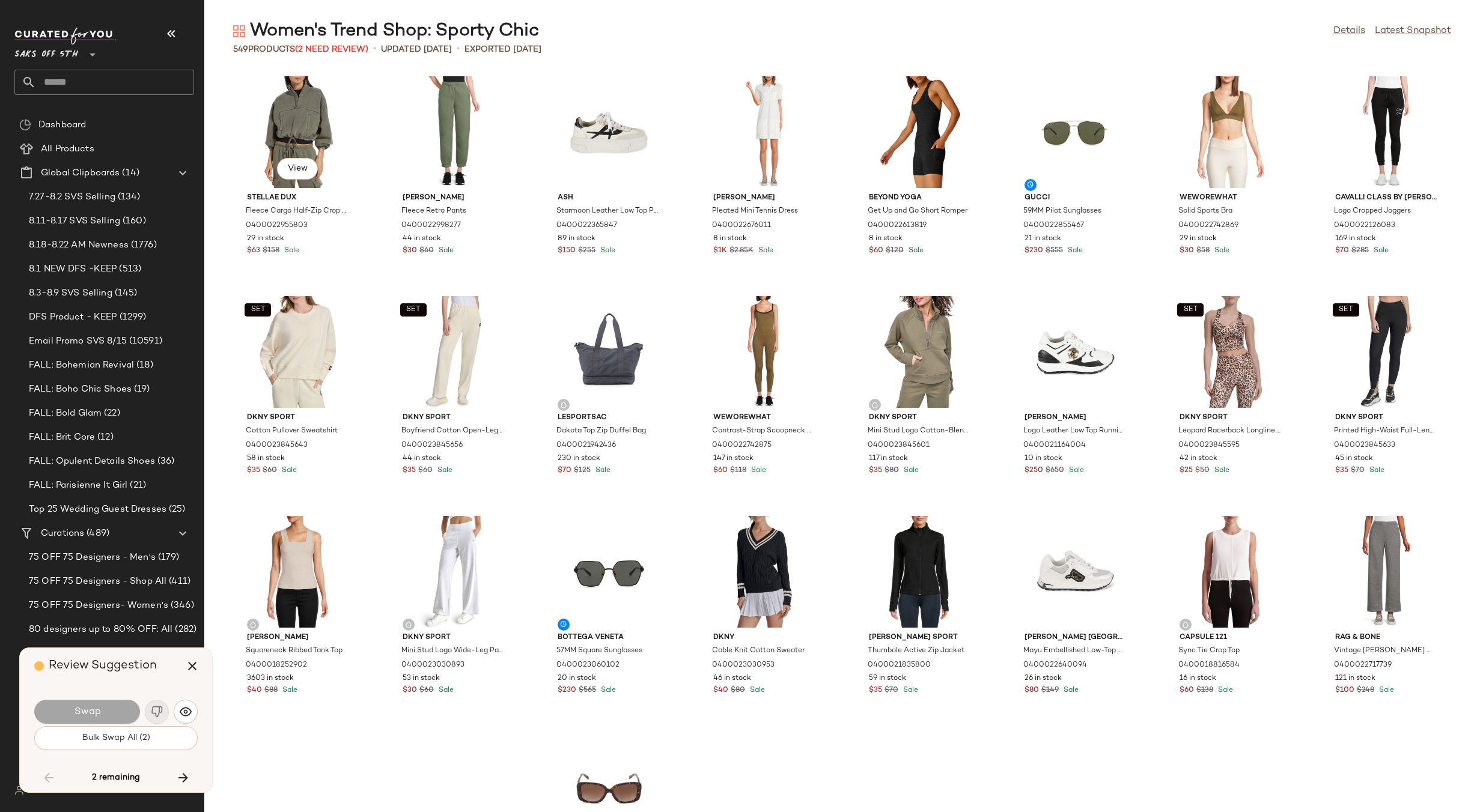
scroll to position [5056, 0]
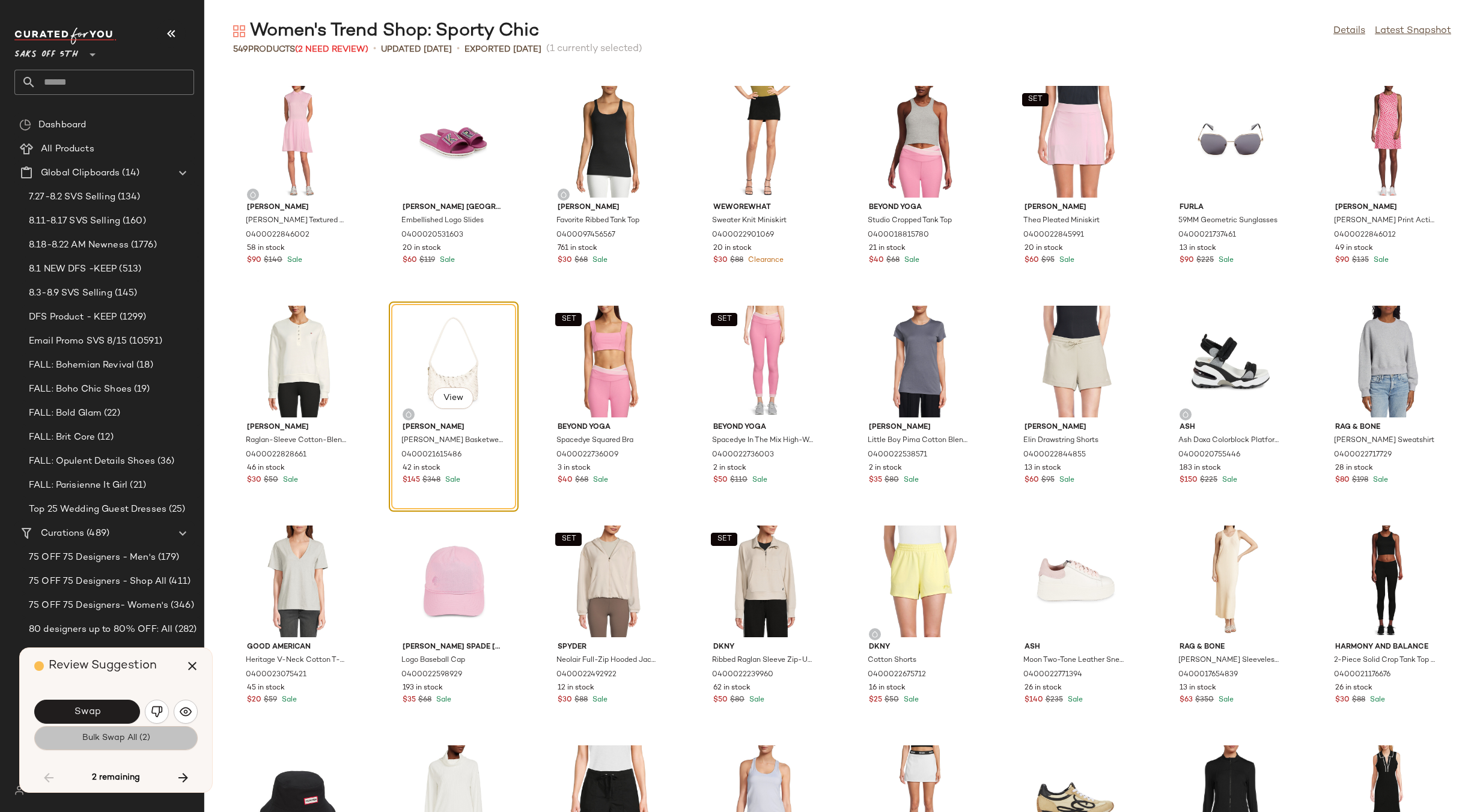
click at [102, 740] on span "Bulk Swap All (2)" at bounding box center [116, 738] width 68 height 10
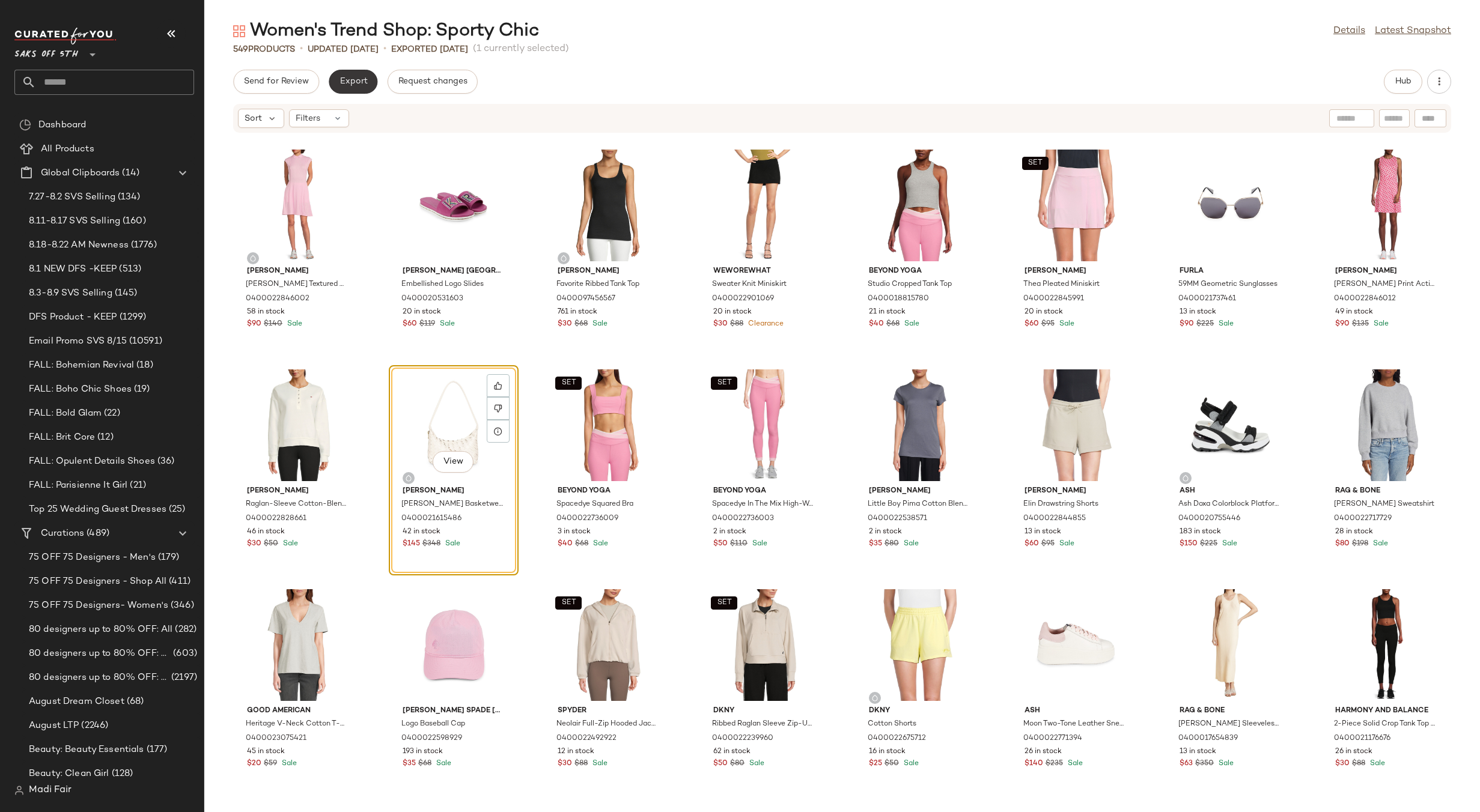
click at [349, 87] on span "Export" at bounding box center [353, 82] width 28 height 10
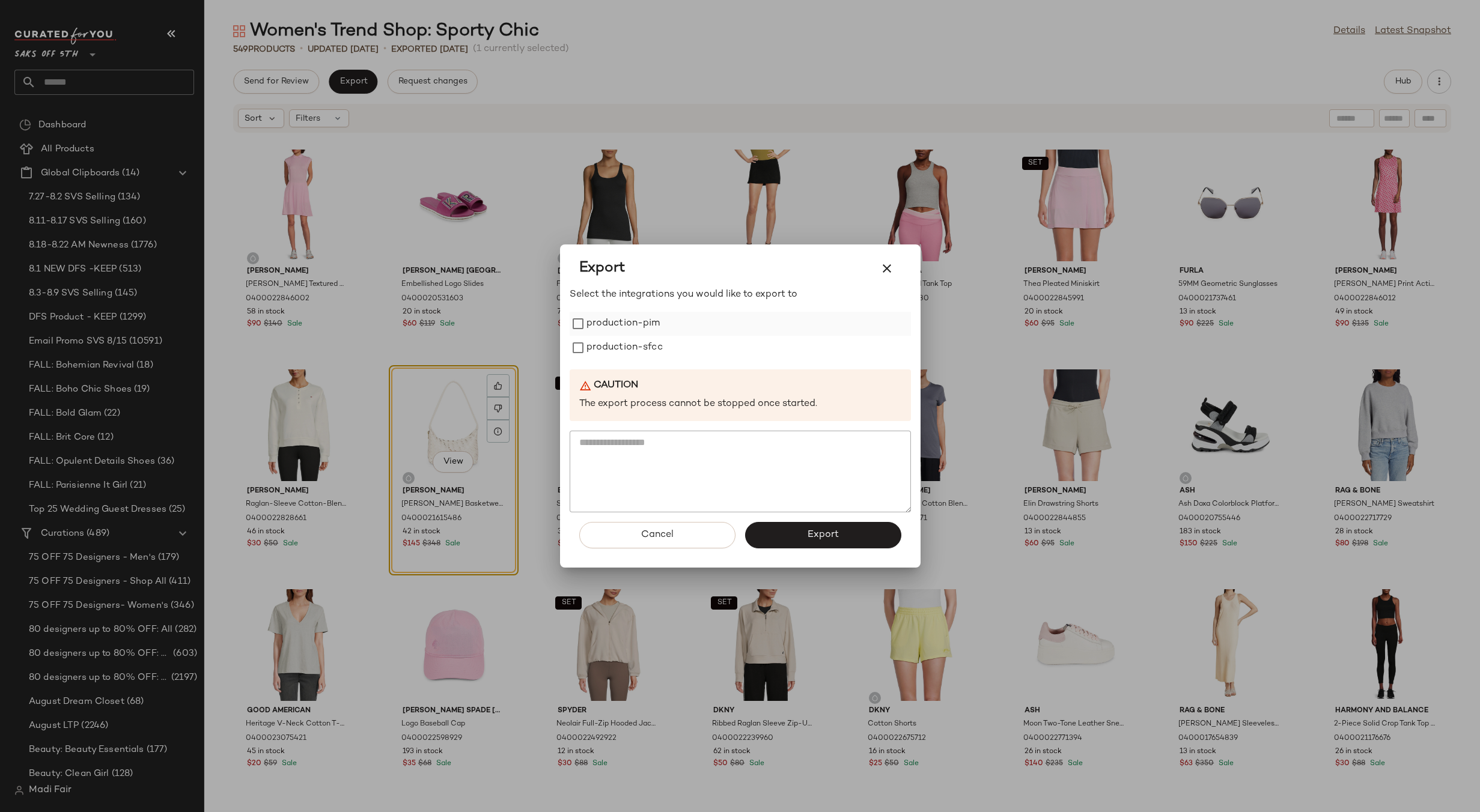
click at [607, 327] on label "production-pim" at bounding box center [623, 324] width 74 height 24
click at [609, 350] on label "production-sfcc" at bounding box center [624, 348] width 76 height 24
click at [772, 530] on button "Export" at bounding box center [823, 535] width 156 height 26
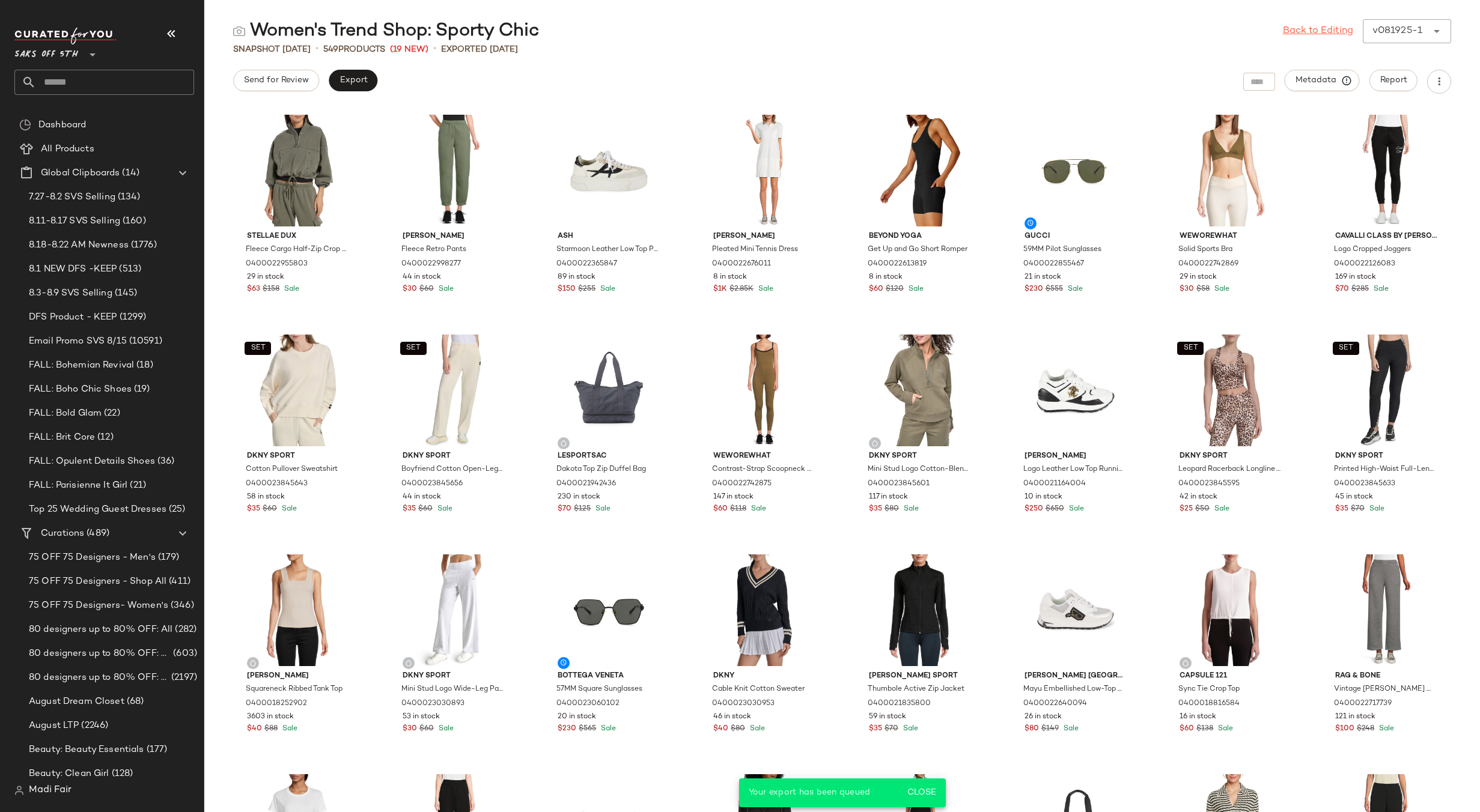
click at [1319, 28] on link "Back to Editing" at bounding box center [1317, 31] width 70 height 14
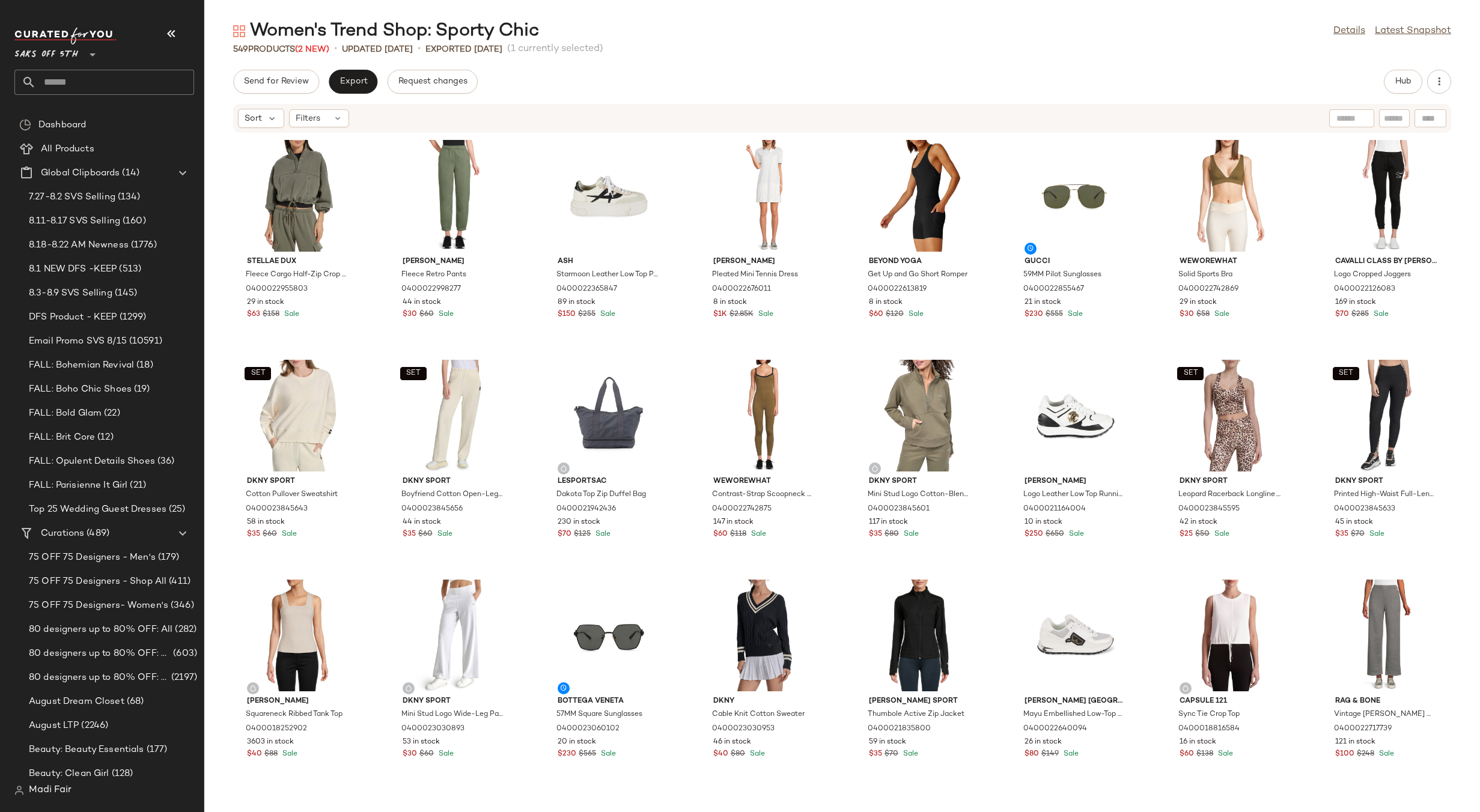
click at [95, 80] on input "text" at bounding box center [115, 82] width 158 height 25
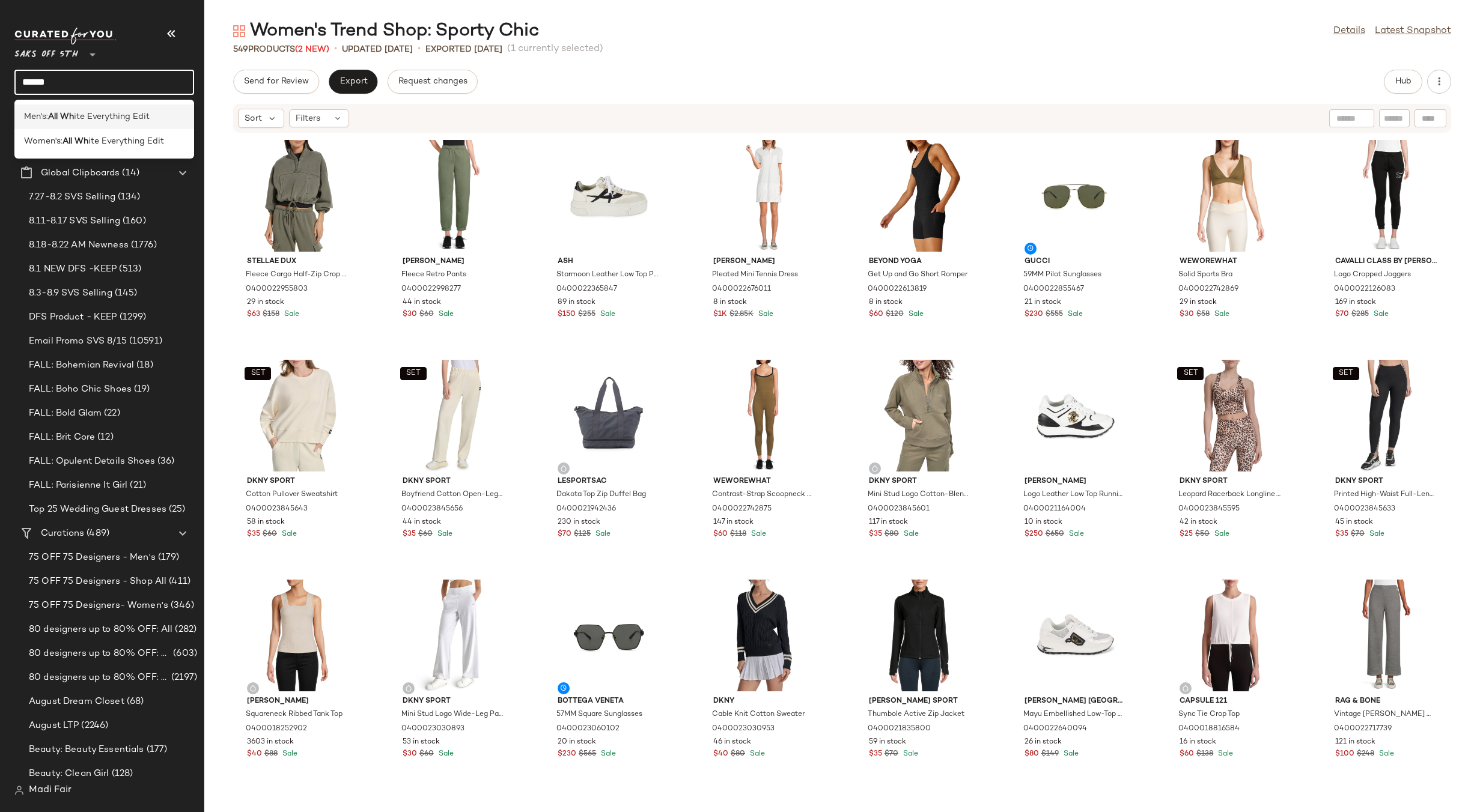
type input "******"
click at [52, 112] on b "All Wh" at bounding box center [61, 117] width 26 height 13
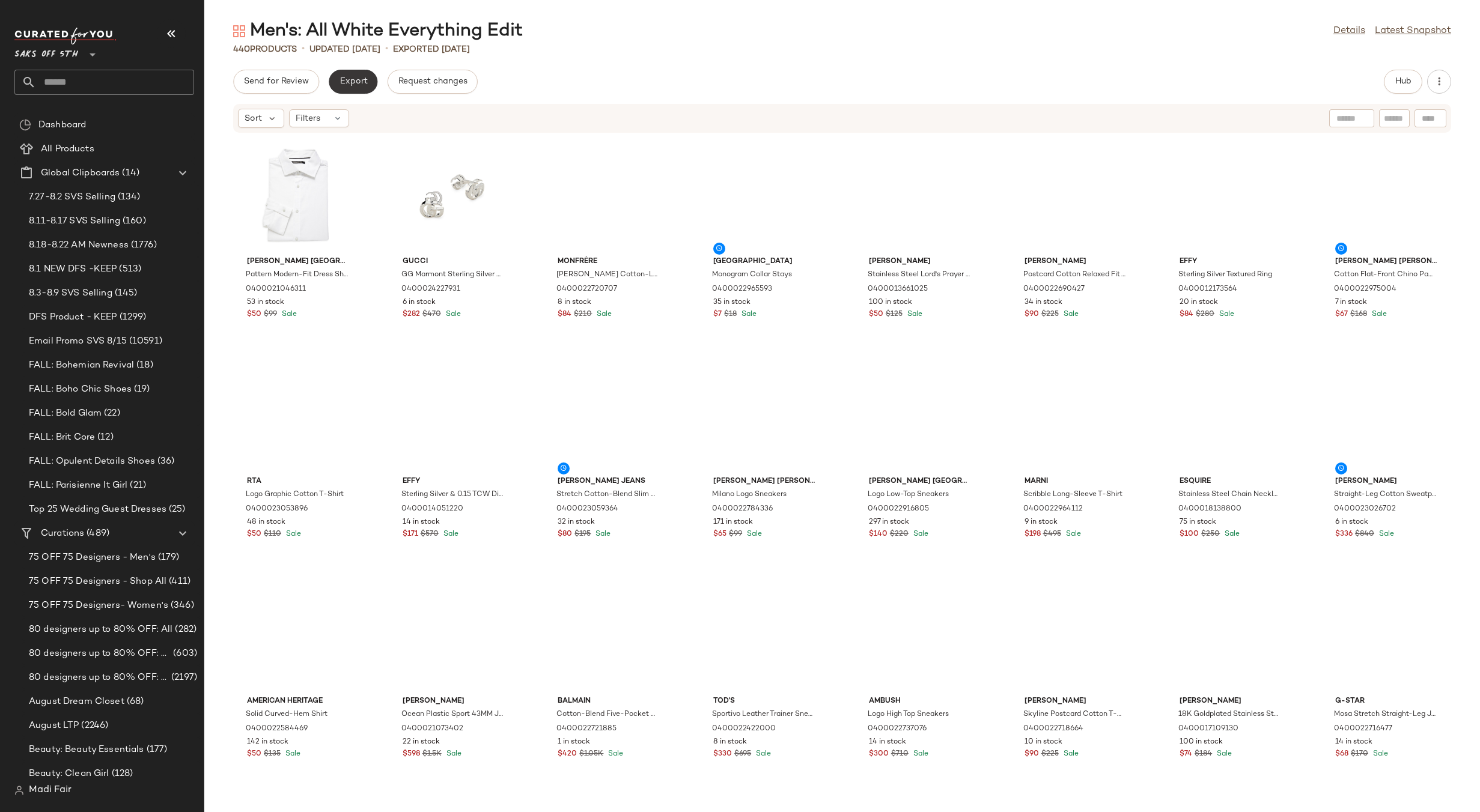
click at [356, 83] on span "Export" at bounding box center [353, 82] width 28 height 10
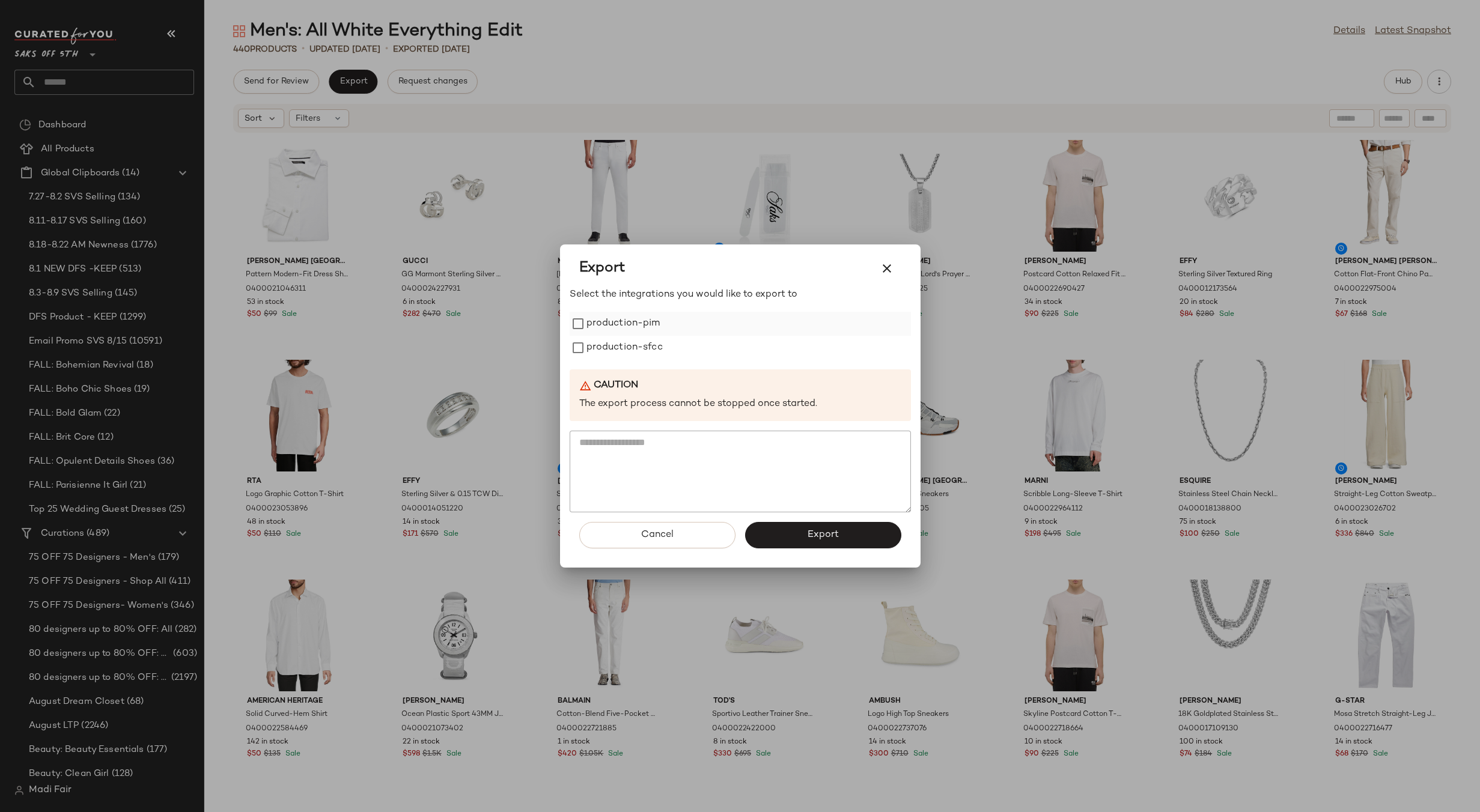
click at [634, 328] on label "production-pim" at bounding box center [623, 324] width 74 height 24
click at [633, 342] on label "production-sfcc" at bounding box center [624, 348] width 76 height 24
click at [794, 530] on button "Export" at bounding box center [823, 535] width 156 height 26
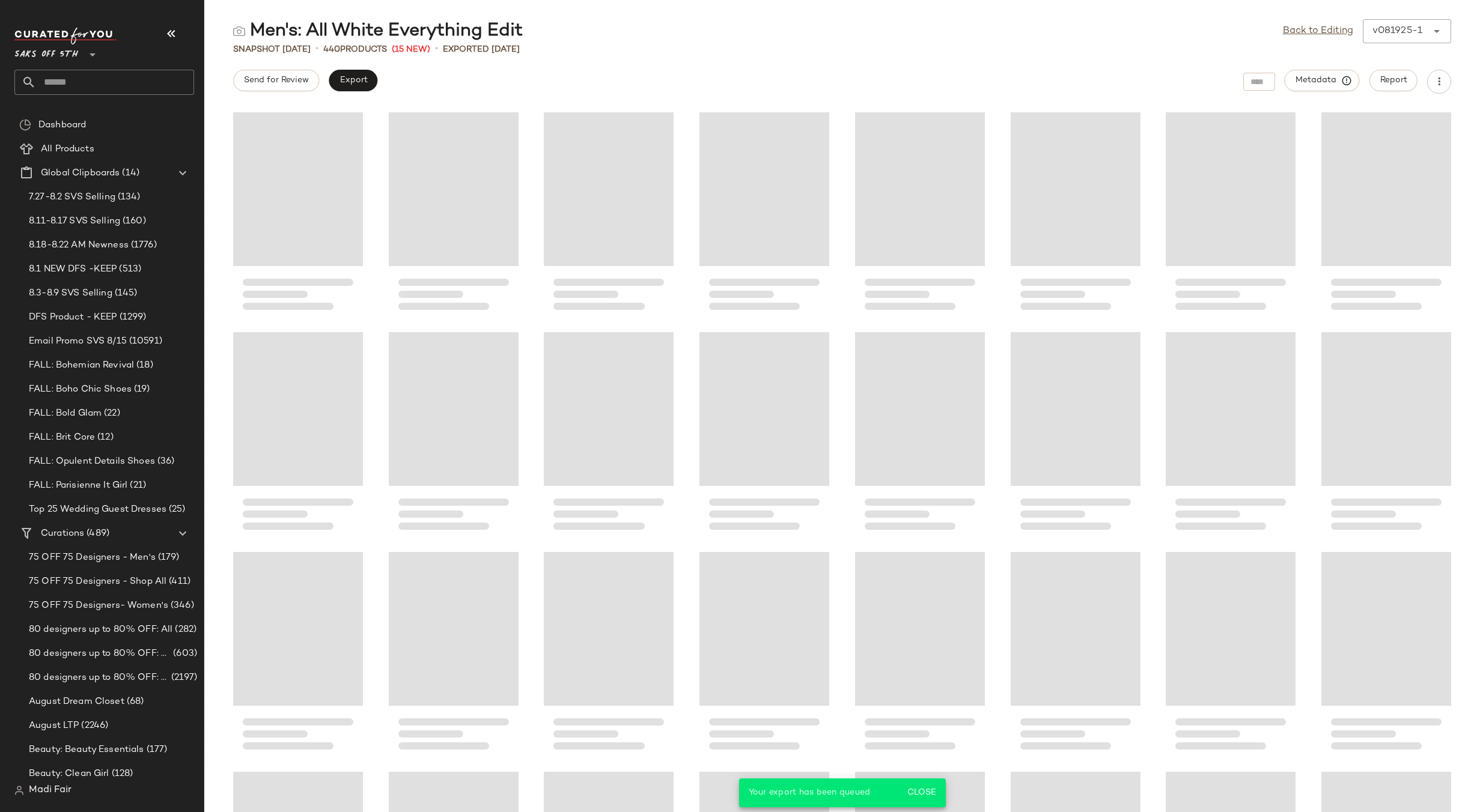
click at [94, 84] on input "text" at bounding box center [115, 82] width 158 height 25
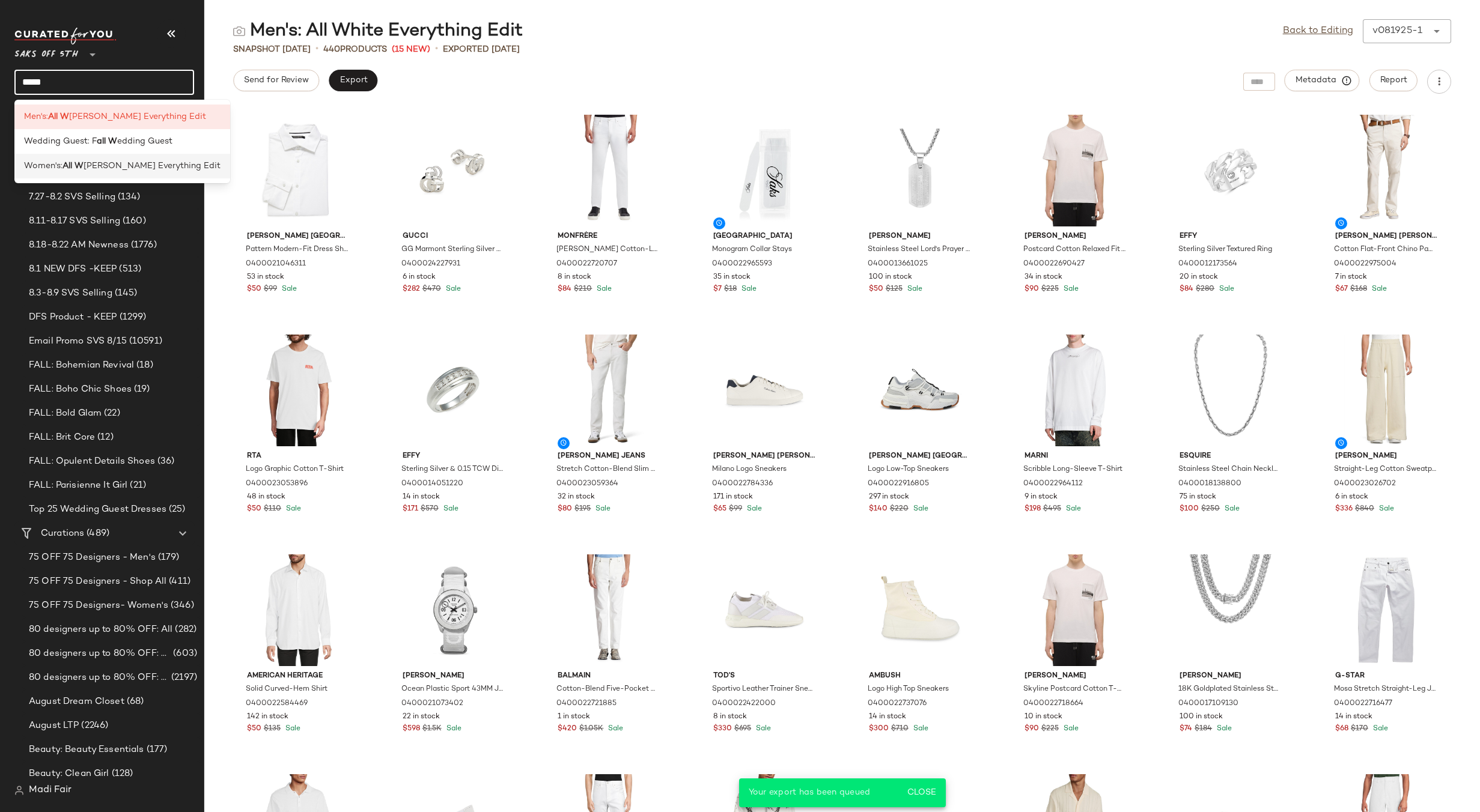
type input "*****"
click at [68, 168] on b "All W" at bounding box center [73, 166] width 21 height 13
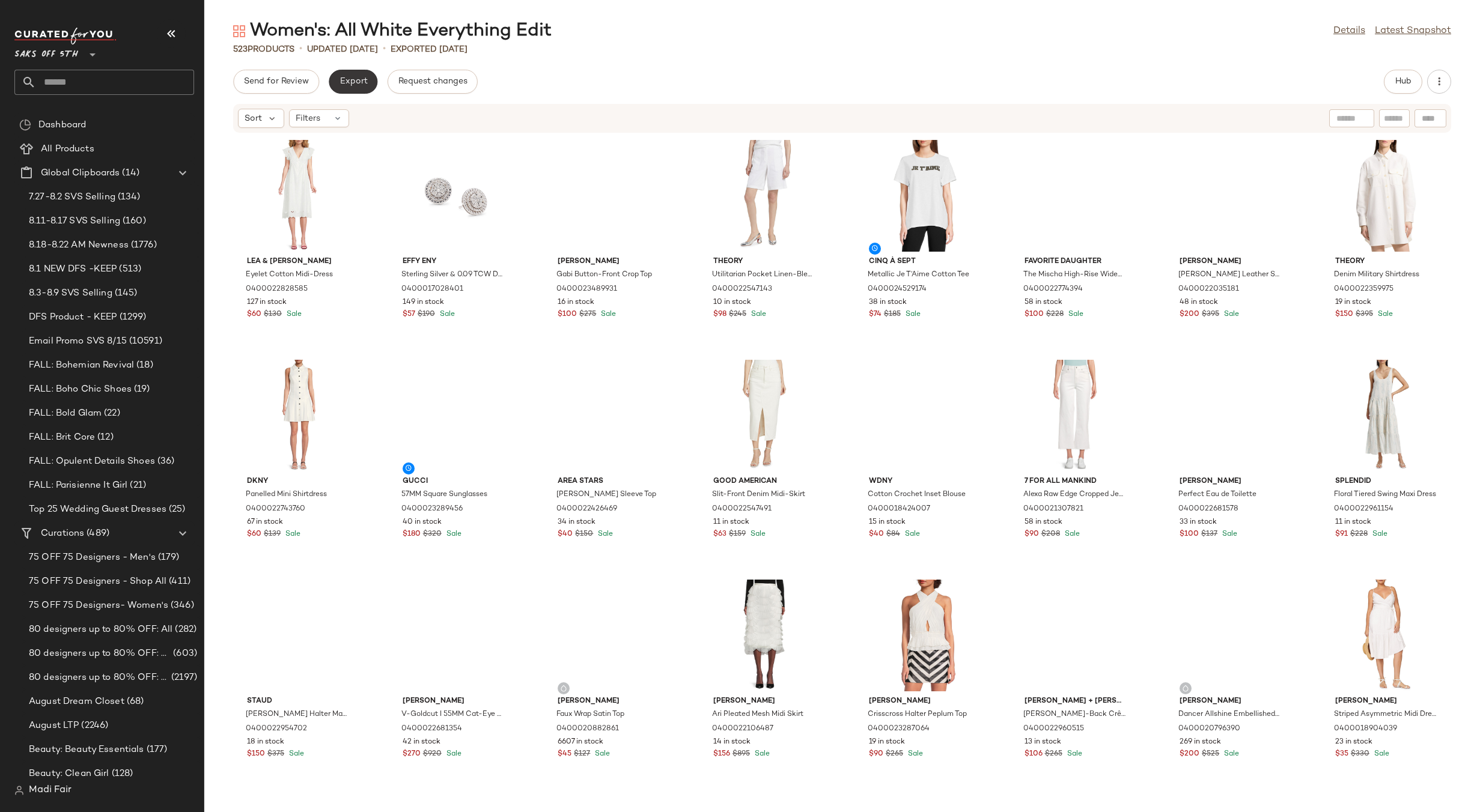
click at [354, 83] on span "Export" at bounding box center [353, 82] width 28 height 10
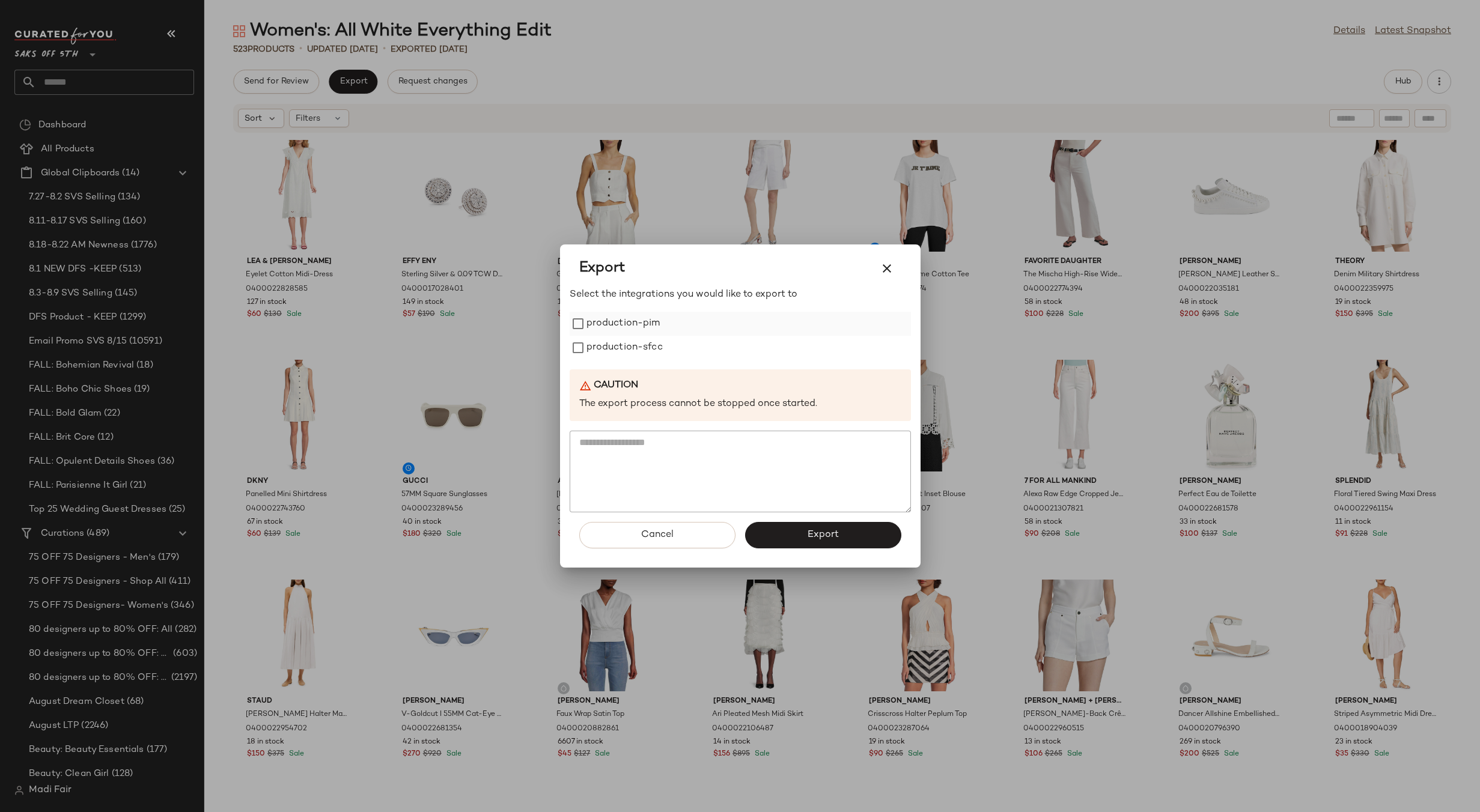
click at [640, 320] on label "production-pim" at bounding box center [623, 324] width 74 height 24
click at [641, 339] on label "production-sfcc" at bounding box center [624, 348] width 76 height 24
click at [810, 540] on span "Export" at bounding box center [822, 535] width 32 height 11
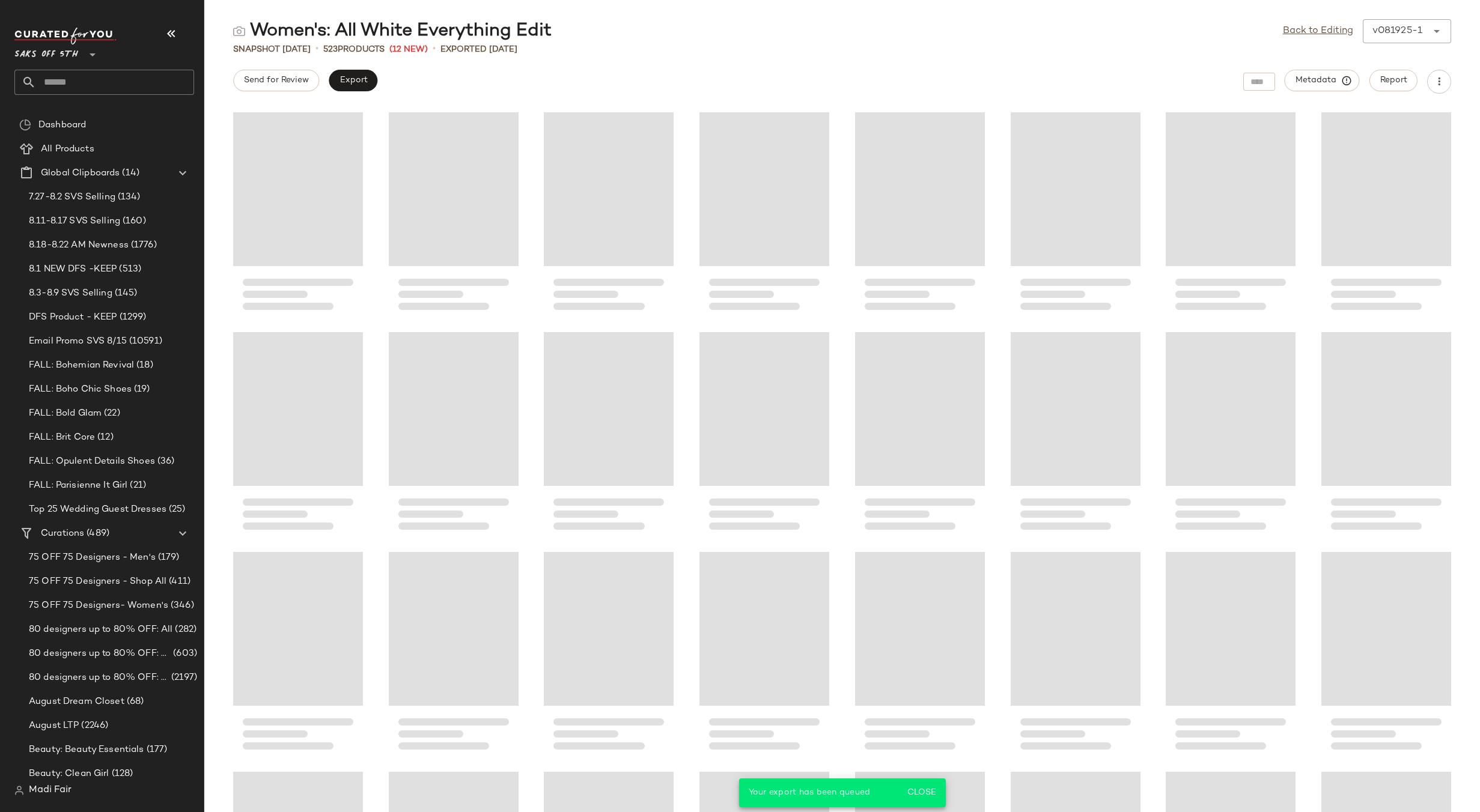
click at [83, 85] on input "text" at bounding box center [115, 82] width 158 height 25
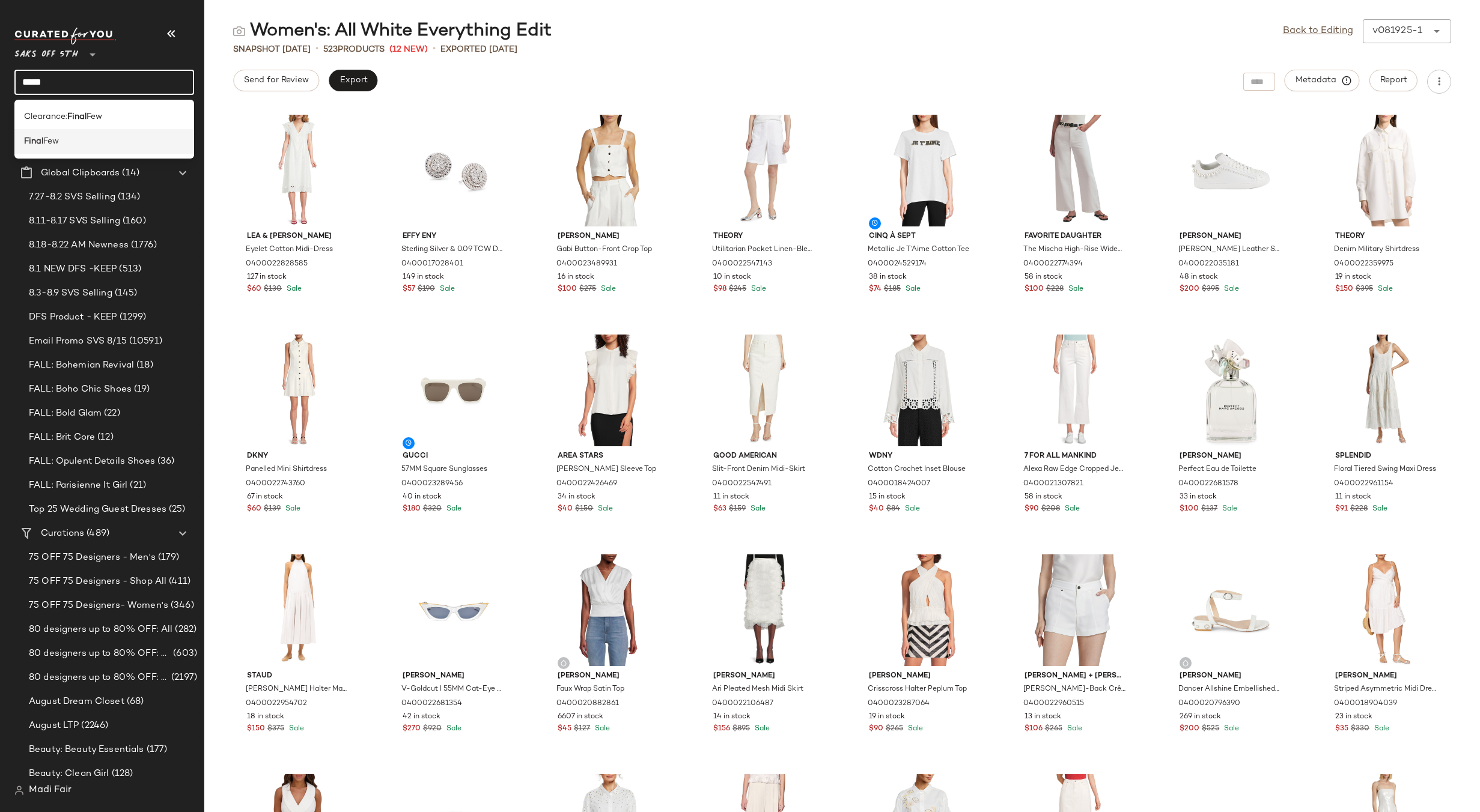
type input "*****"
click at [59, 137] on span "Few" at bounding box center [51, 141] width 16 height 13
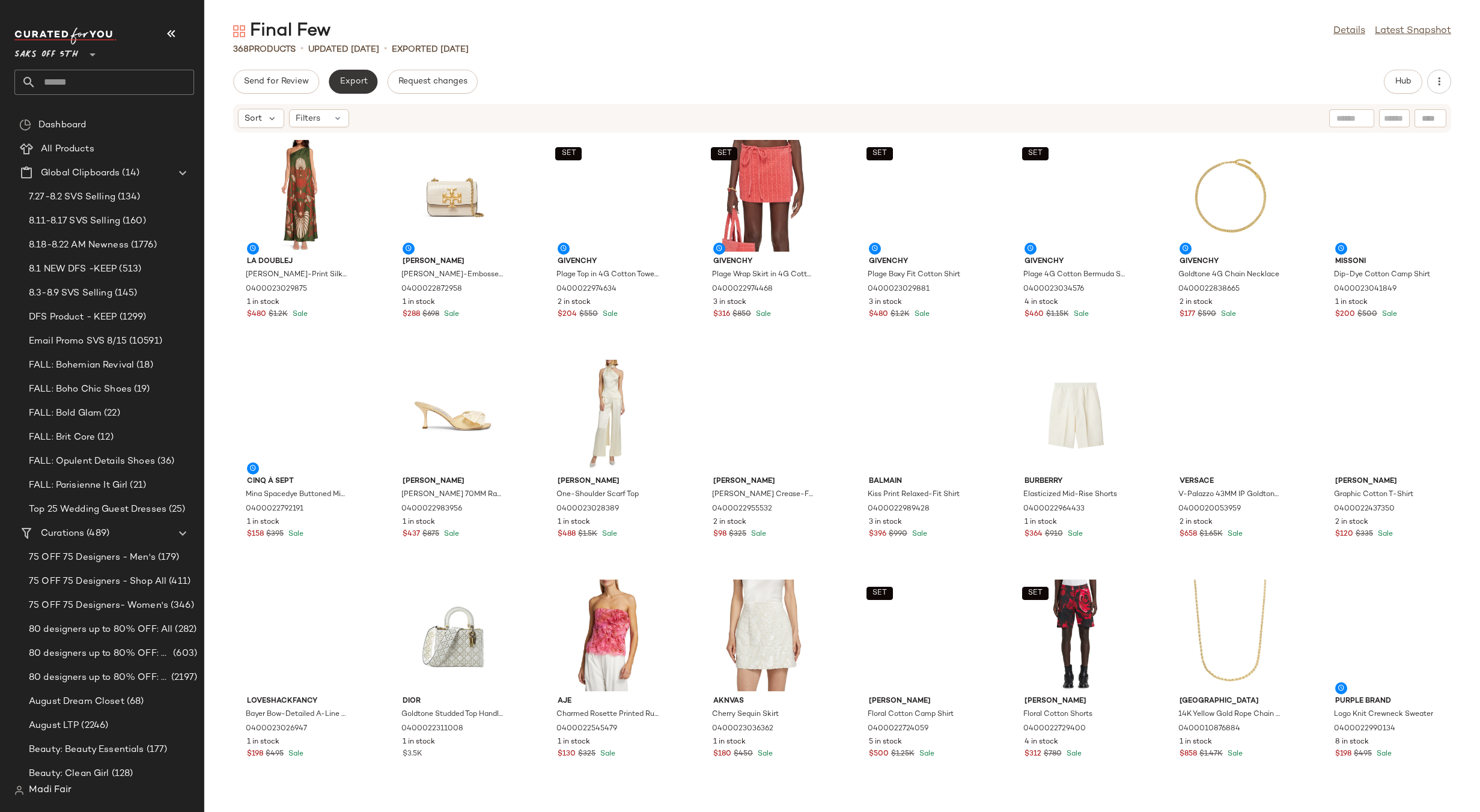
click at [354, 82] on span "Export" at bounding box center [353, 82] width 28 height 10
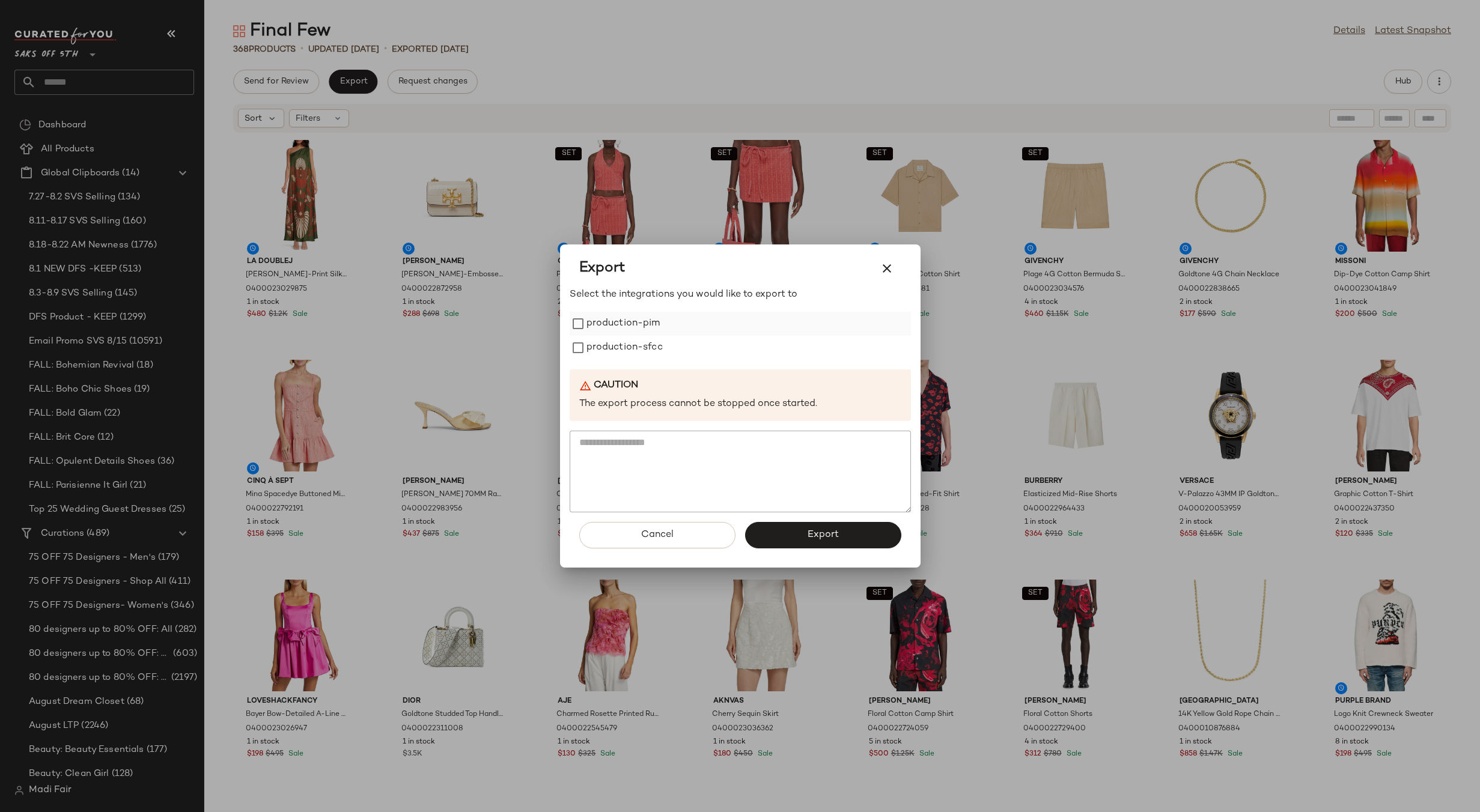
click at [617, 331] on label "production-pim" at bounding box center [623, 324] width 74 height 24
click at [619, 350] on label "production-sfcc" at bounding box center [624, 348] width 76 height 24
click at [792, 525] on button "Export" at bounding box center [823, 535] width 156 height 26
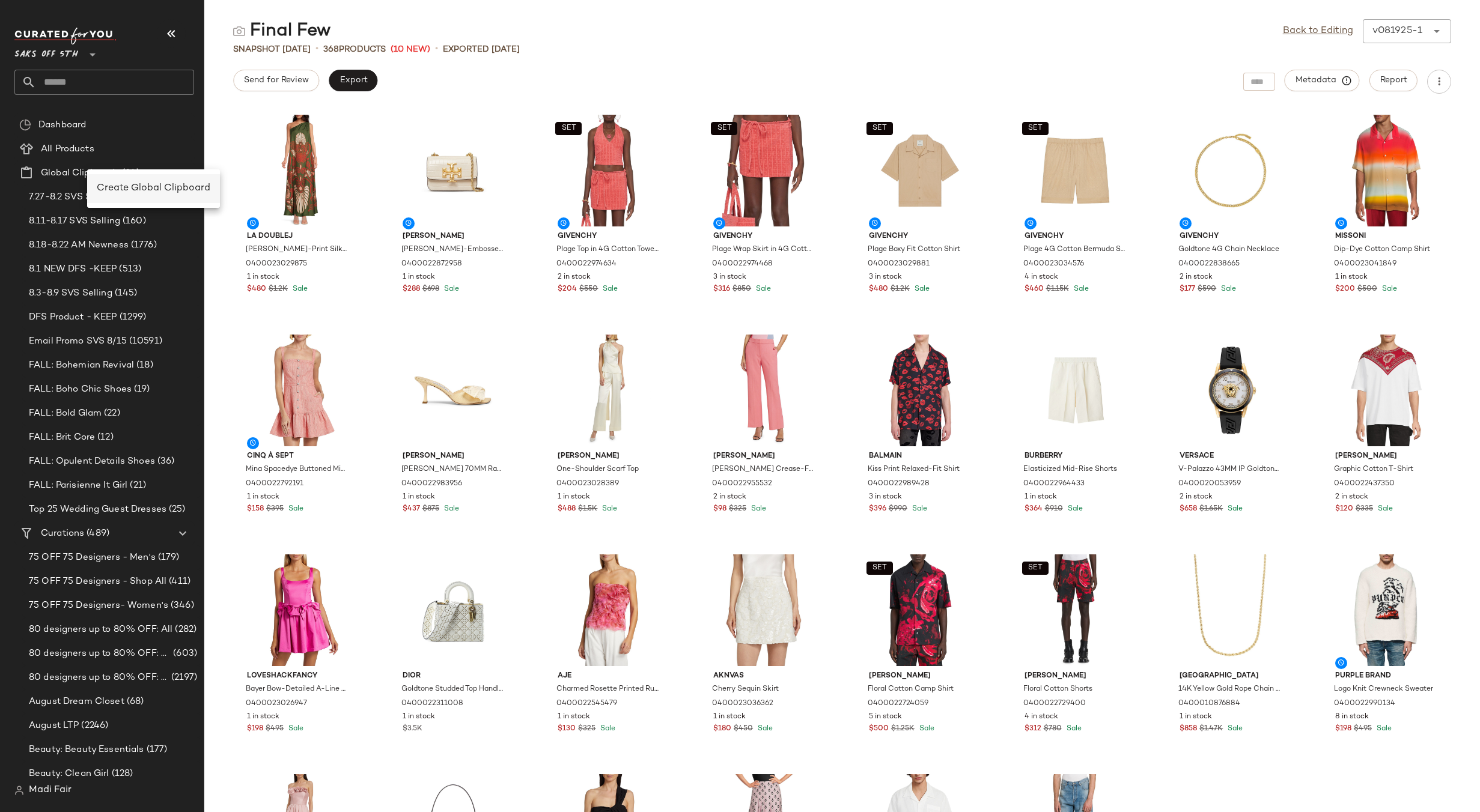
click at [122, 186] on span "Create Global Clipboard" at bounding box center [154, 188] width 114 height 10
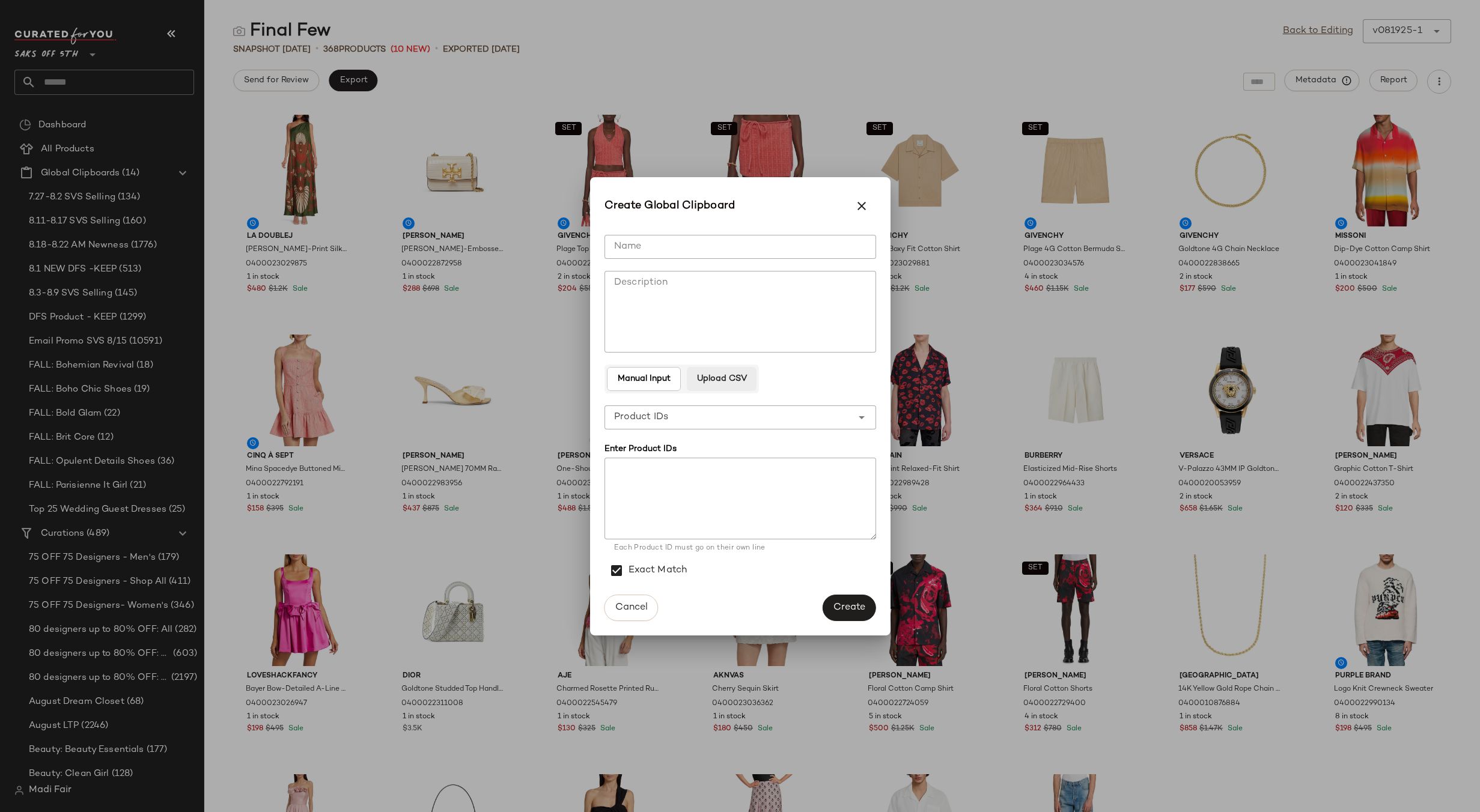
click at [723, 383] on span "Upload CSV" at bounding box center [721, 379] width 50 height 10
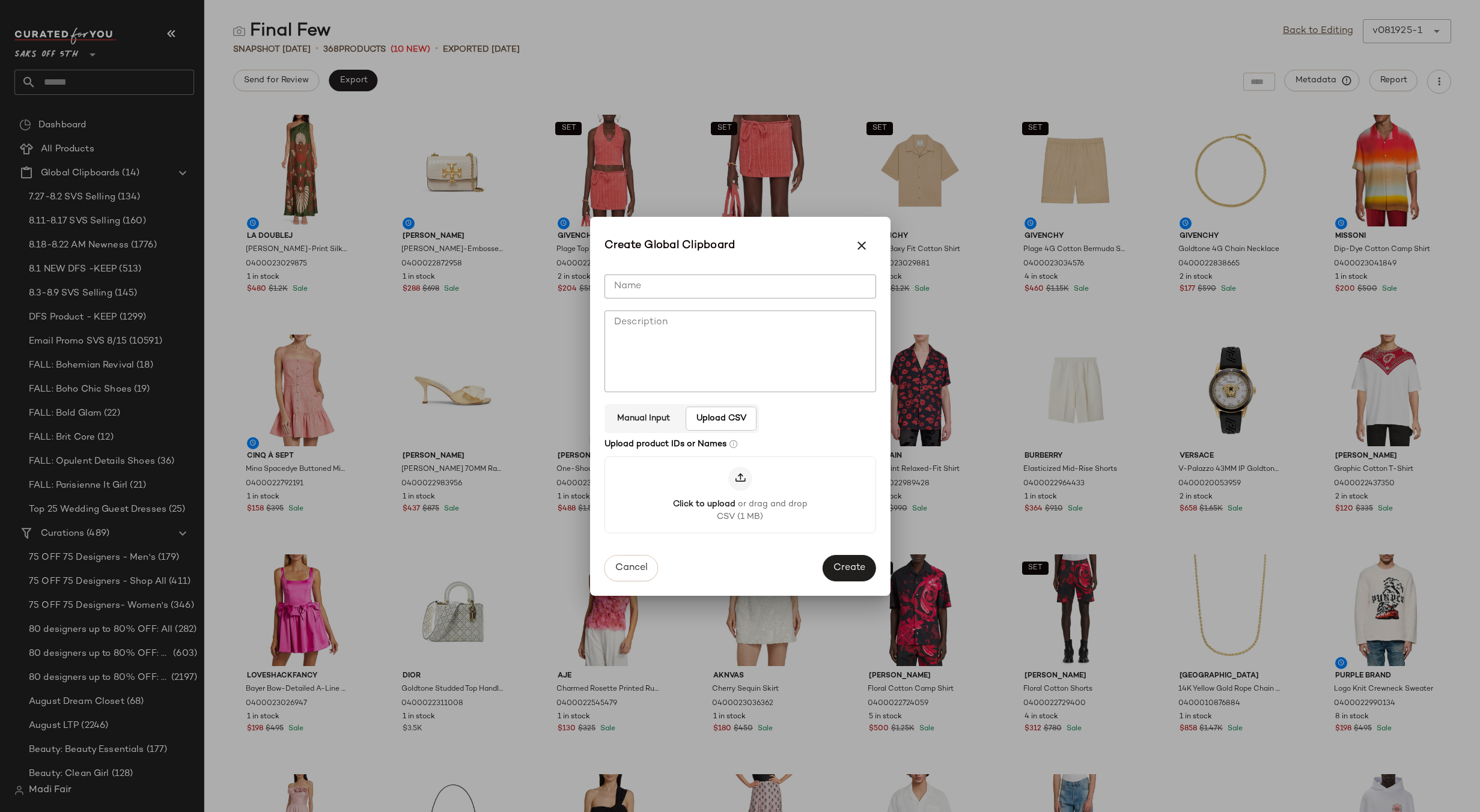
click at [671, 292] on input "Name" at bounding box center [740, 287] width 272 height 24
type input "**********"
click at [859, 569] on span "Create" at bounding box center [849, 569] width 33 height 11
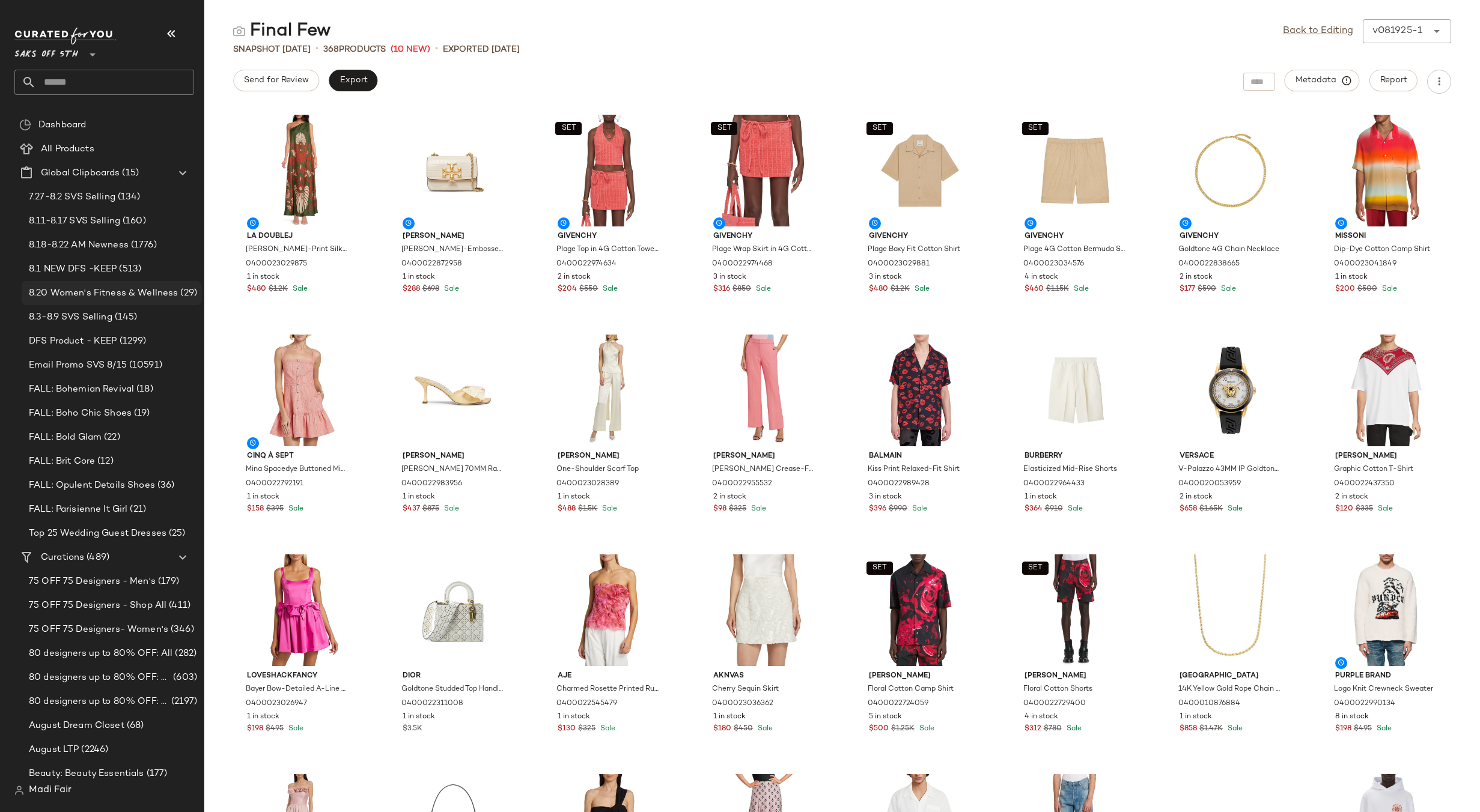
click at [161, 287] on span "8.20 Women's Fitness & Wellness" at bounding box center [103, 293] width 149 height 14
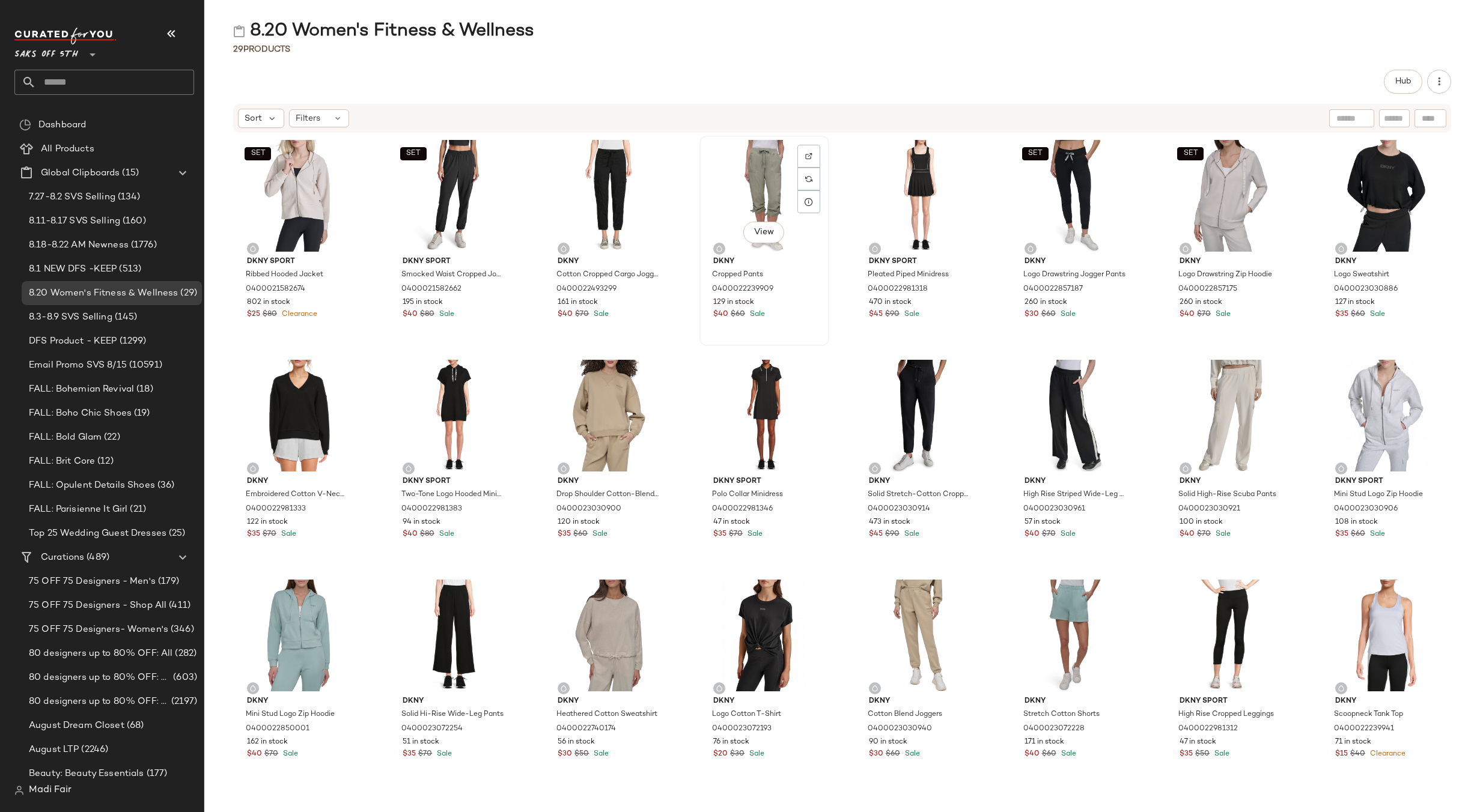
scroll to position [208, 0]
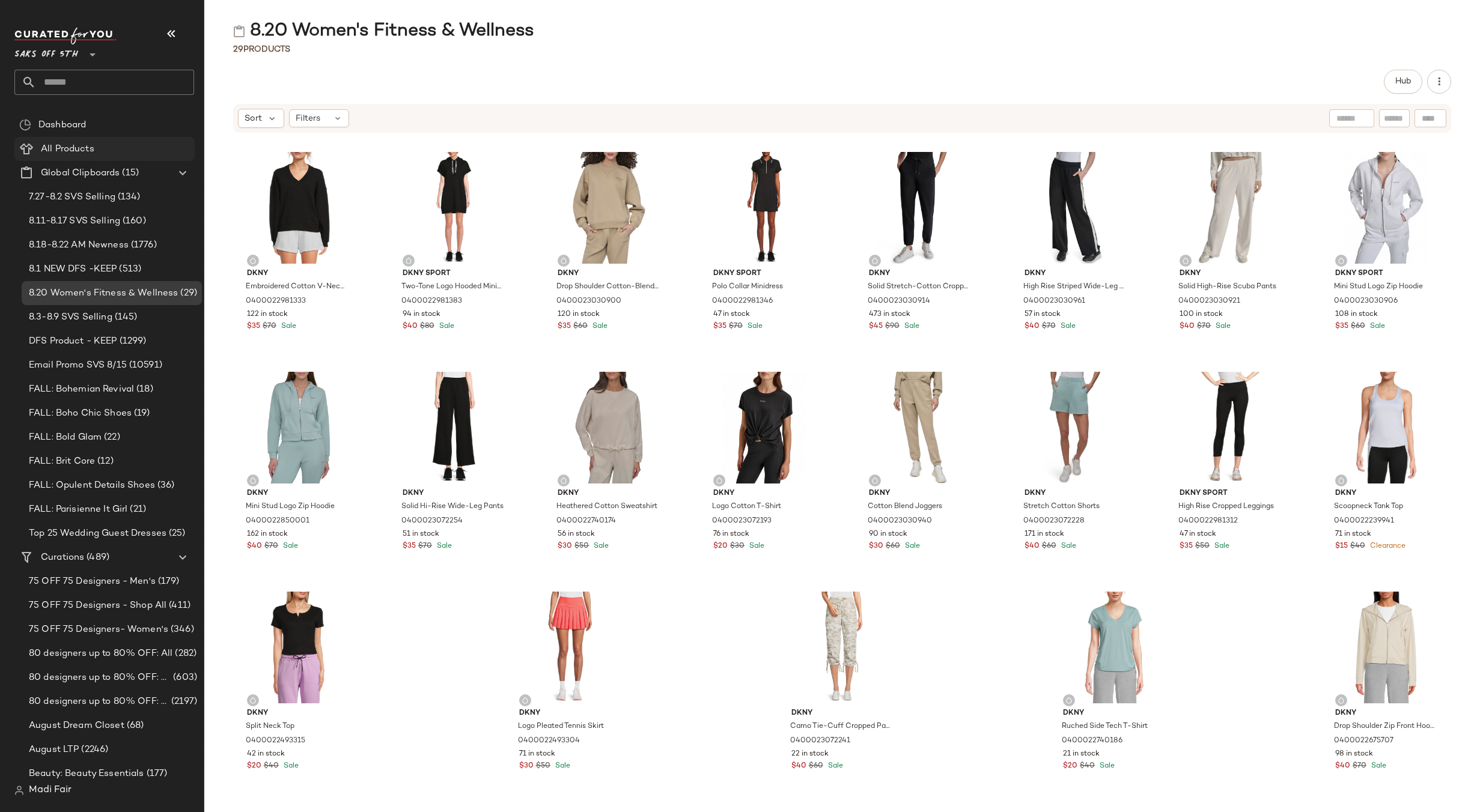
click at [90, 145] on span "All Products" at bounding box center [67, 149] width 53 height 14
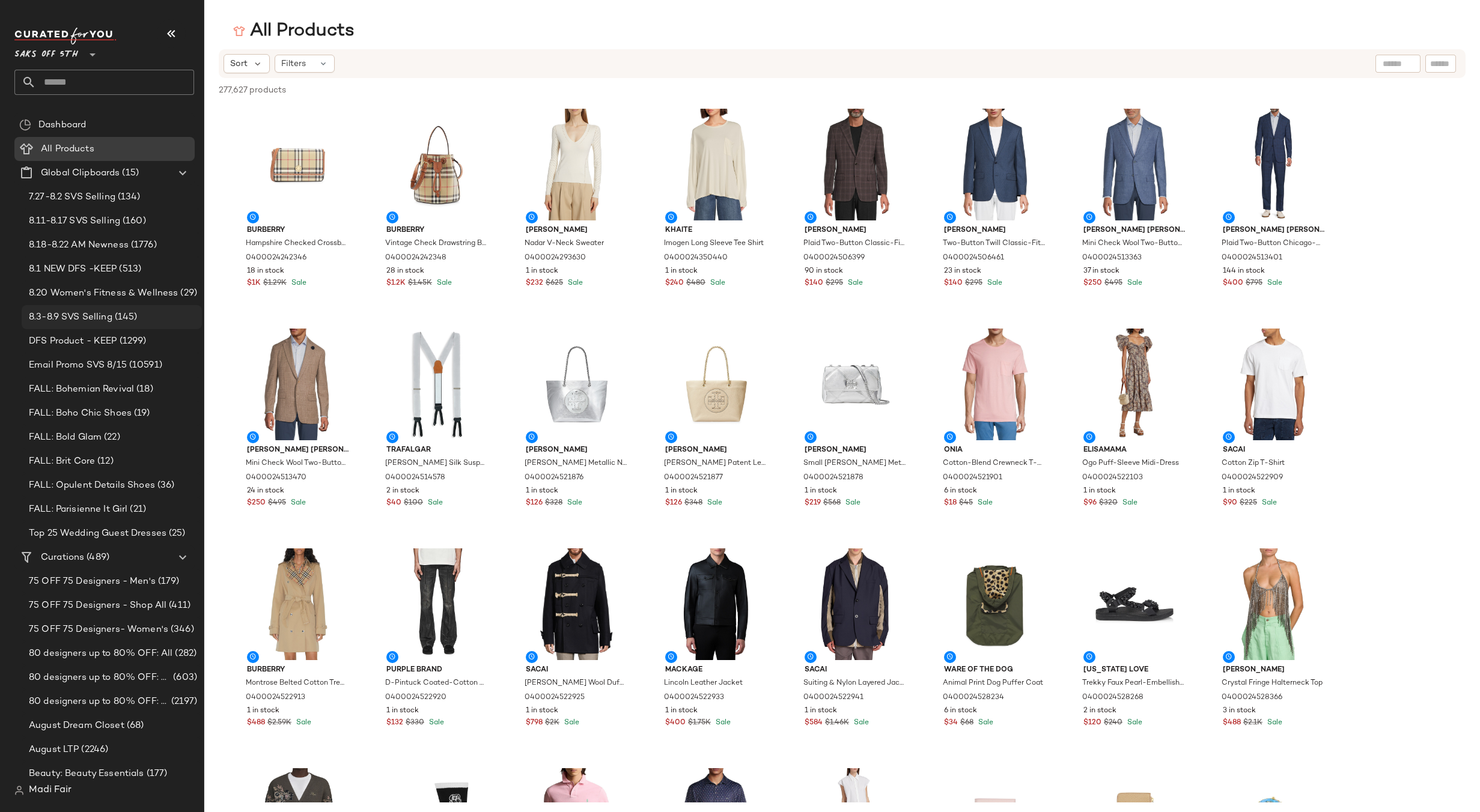
click at [124, 315] on span "(145)" at bounding box center [124, 317] width 25 height 14
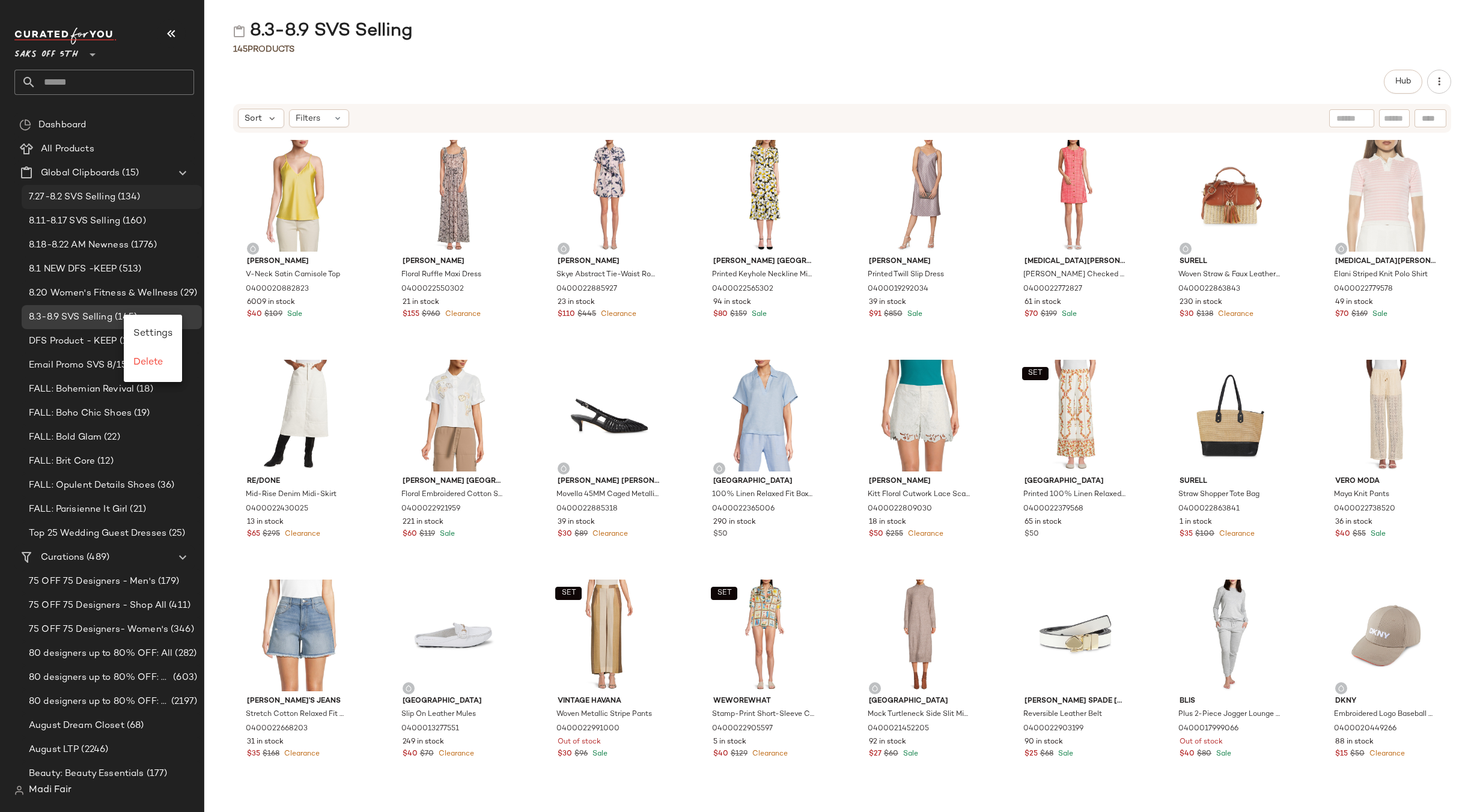
click at [106, 191] on span "7.27-8.2 SVS Selling" at bounding box center [73, 197] width 87 height 14
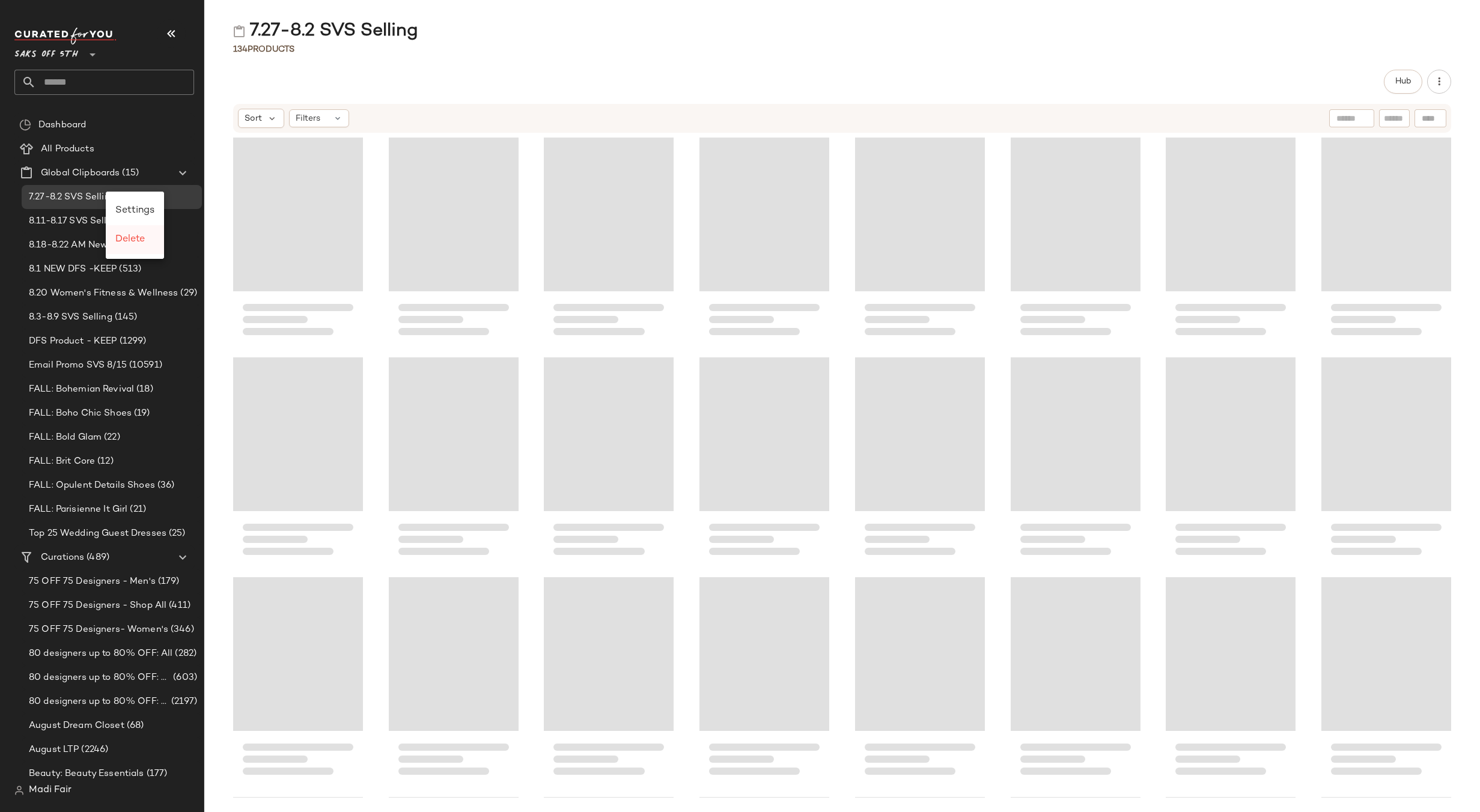
click at [129, 242] on span "Delete" at bounding box center [129, 239] width 29 height 10
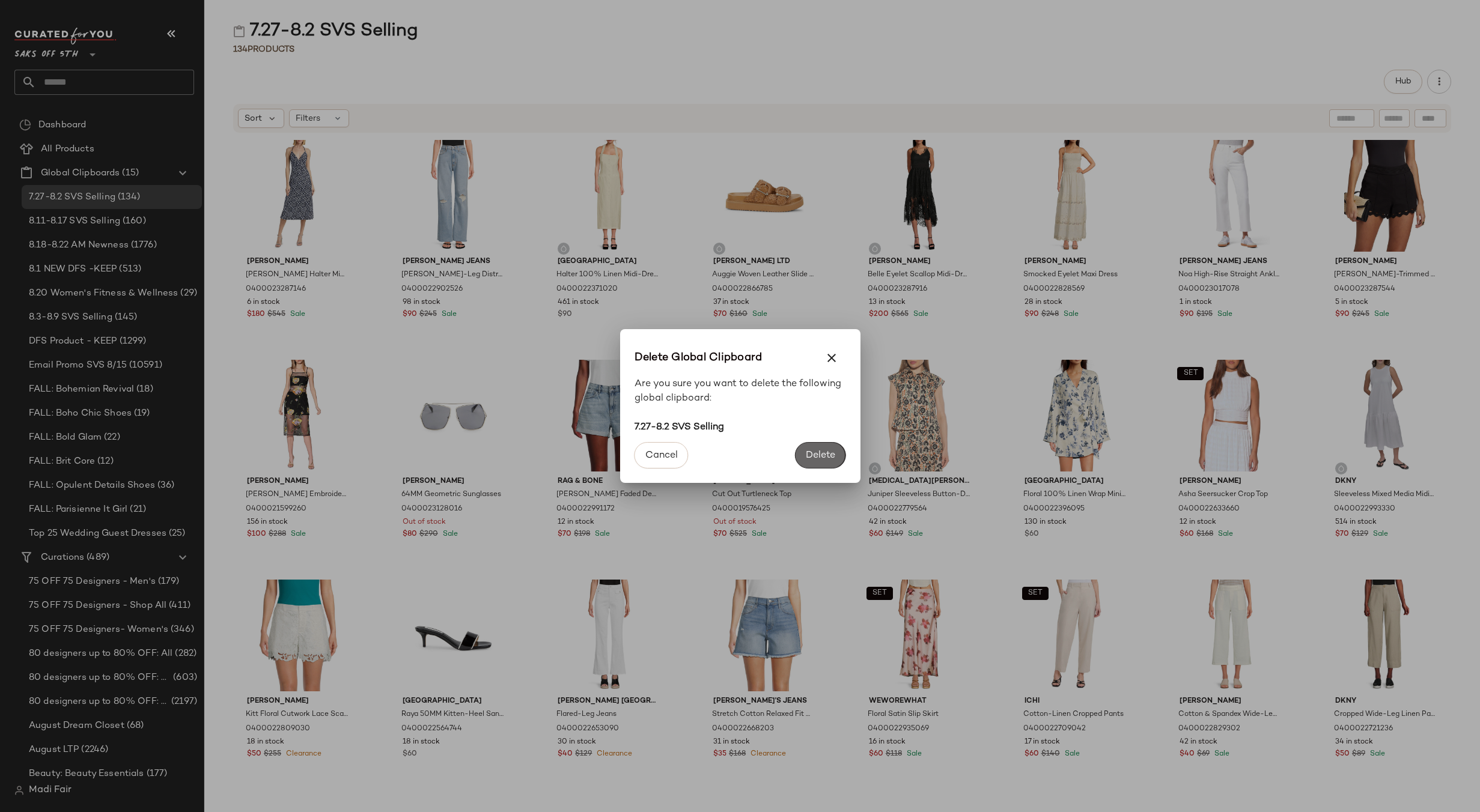
click at [819, 456] on span "Delete" at bounding box center [820, 456] width 30 height 11
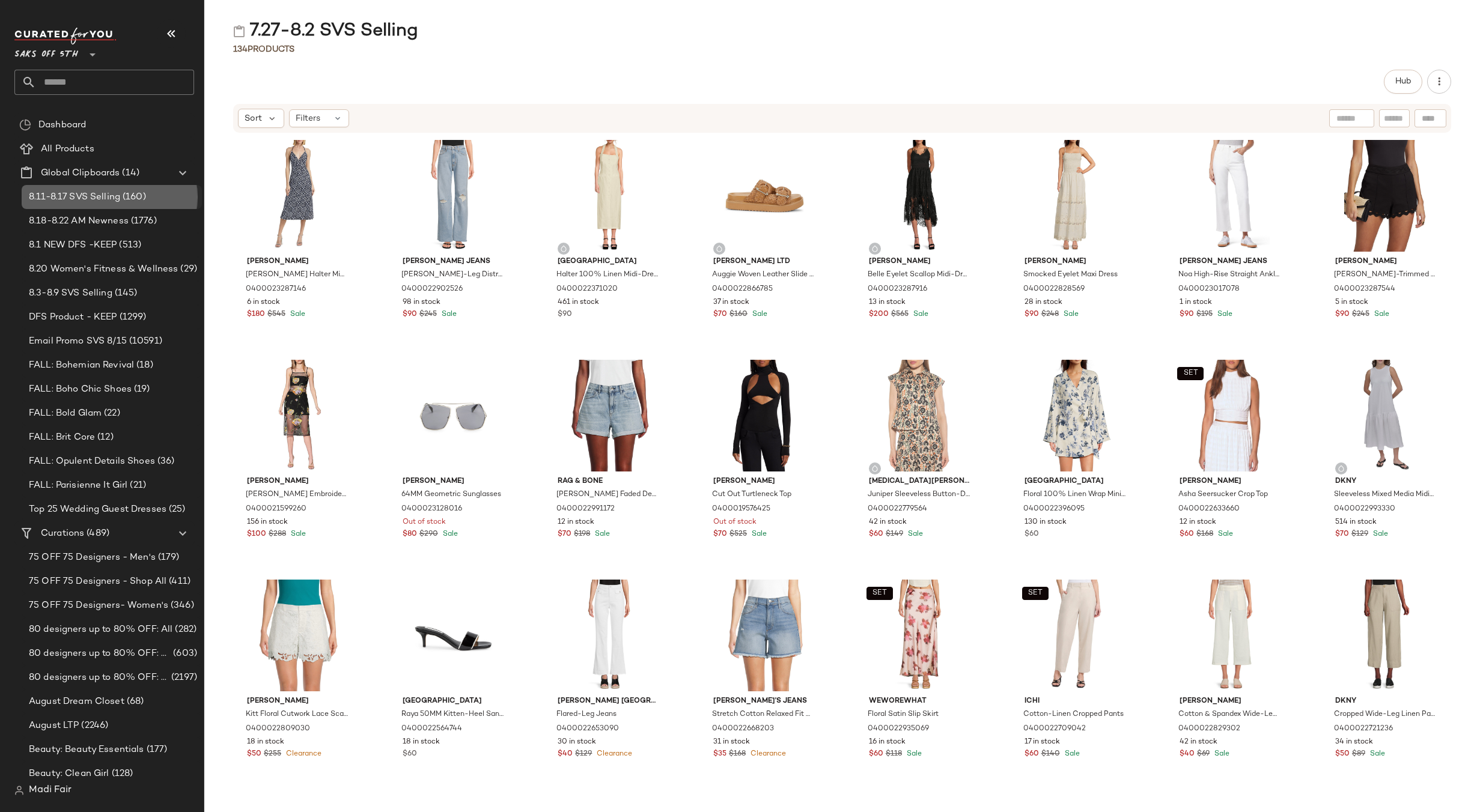
click at [107, 193] on span "8.11-8.17 SVS Selling" at bounding box center [75, 197] width 91 height 14
